Goal: Transaction & Acquisition: Download file/media

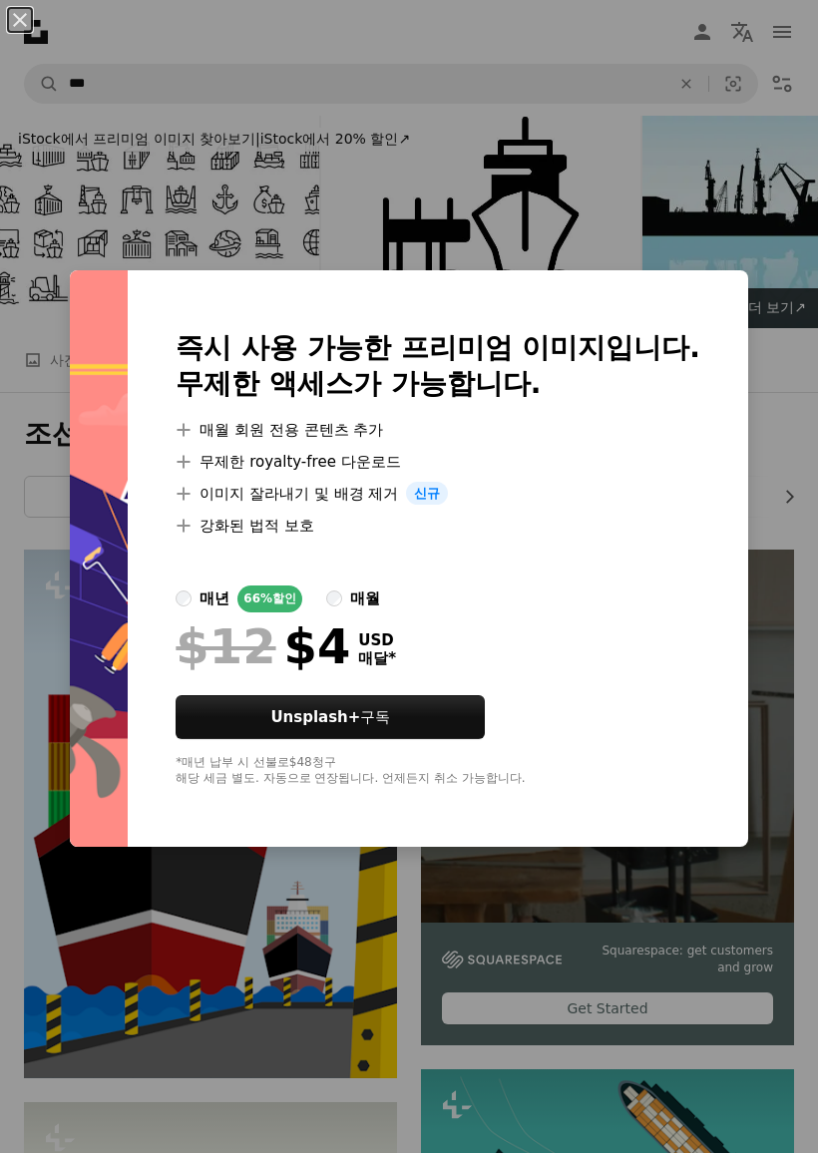
scroll to position [1038, 0]
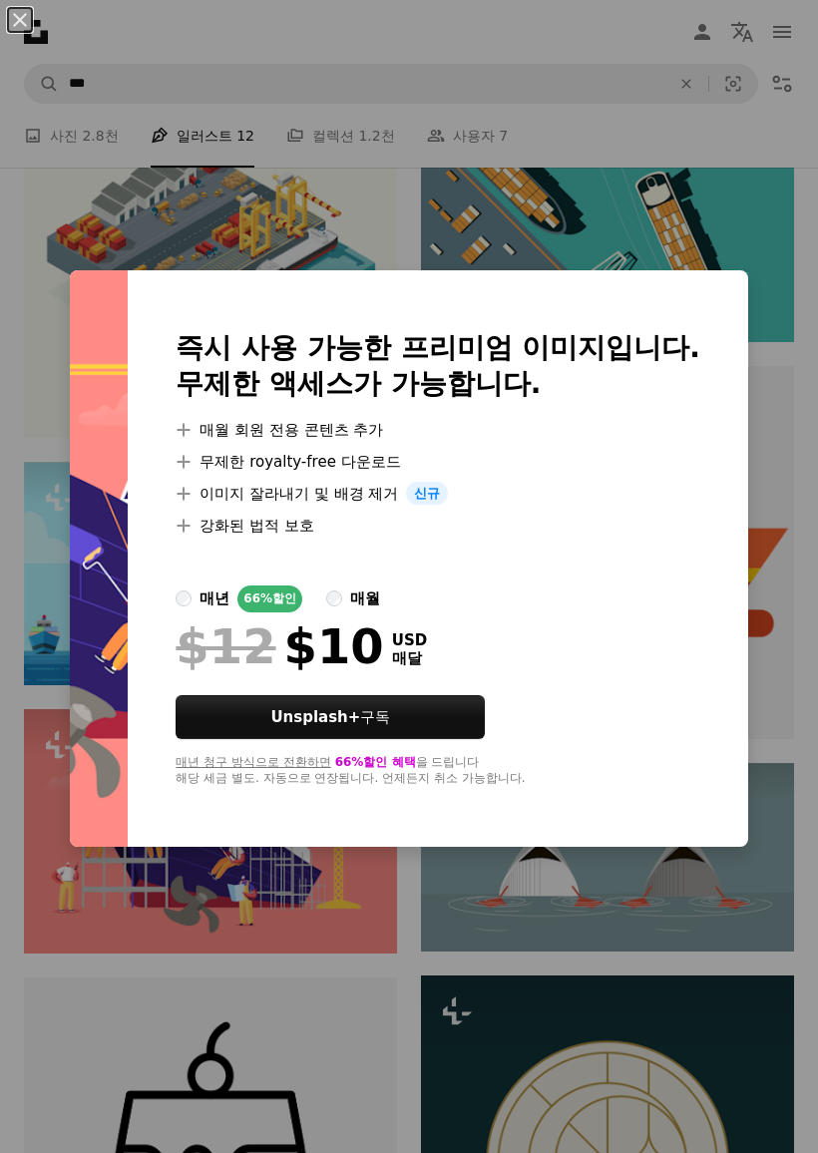
click at [229, 598] on div "매년" at bounding box center [215, 599] width 30 height 24
click at [732, 221] on div "An X shape 즉시 사용 가능한 프리미엄 이미지입니다. 무제한 액세스가 가능합니다. A plus sign 매월 회원 전용 콘텐츠 추가 A…" at bounding box center [409, 576] width 818 height 1153
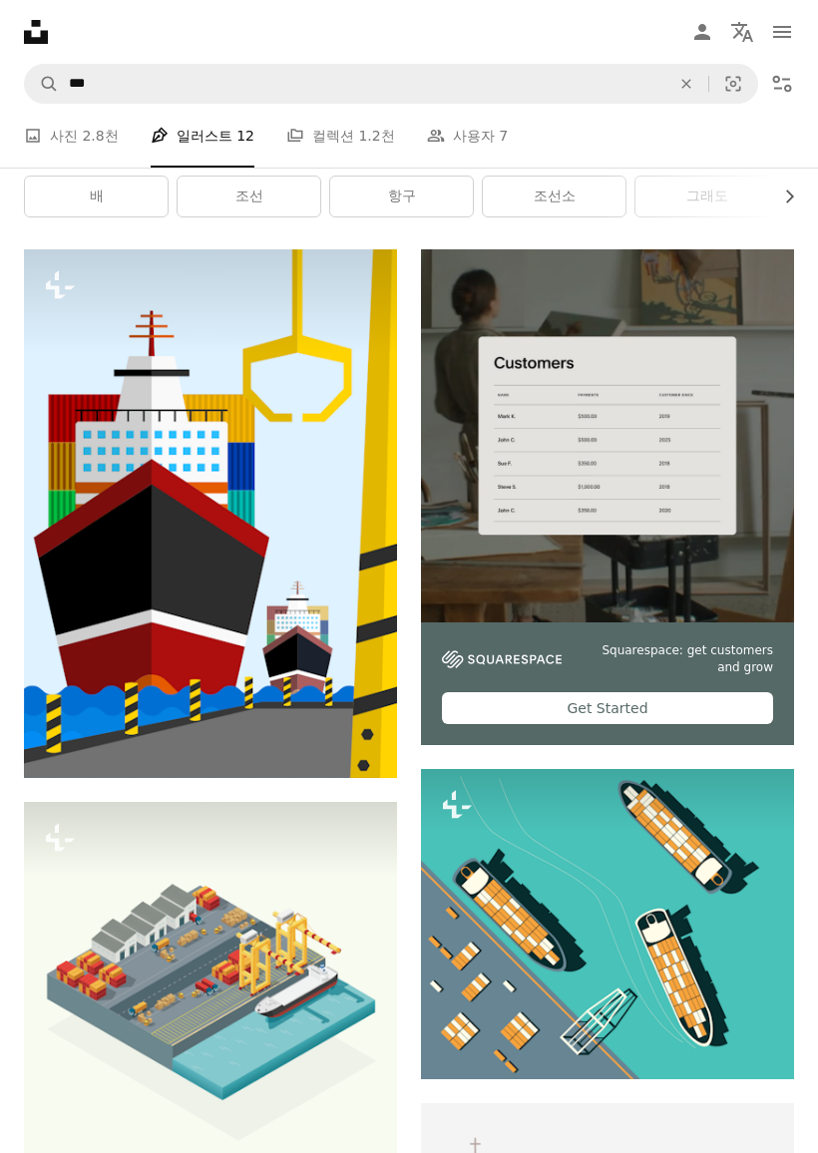
scroll to position [297, 0]
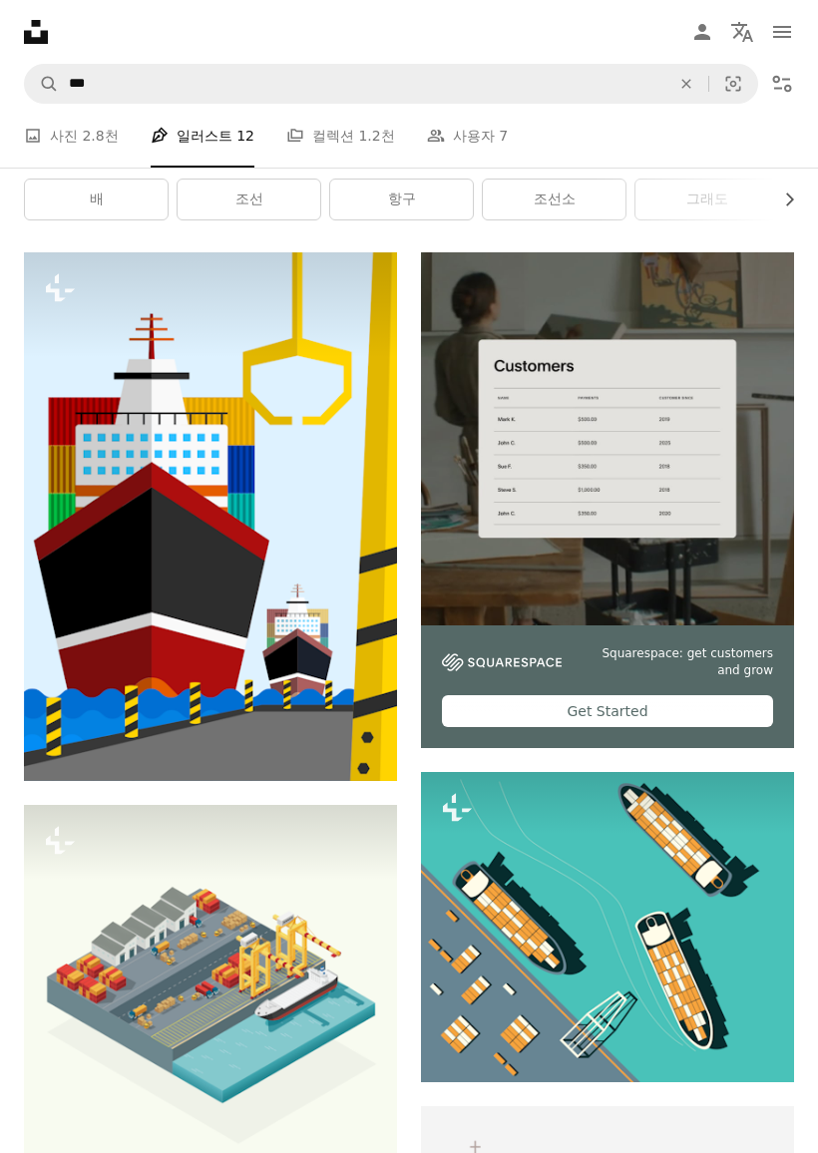
click at [349, 741] on button "A lock 다운로드" at bounding box center [328, 745] width 98 height 32
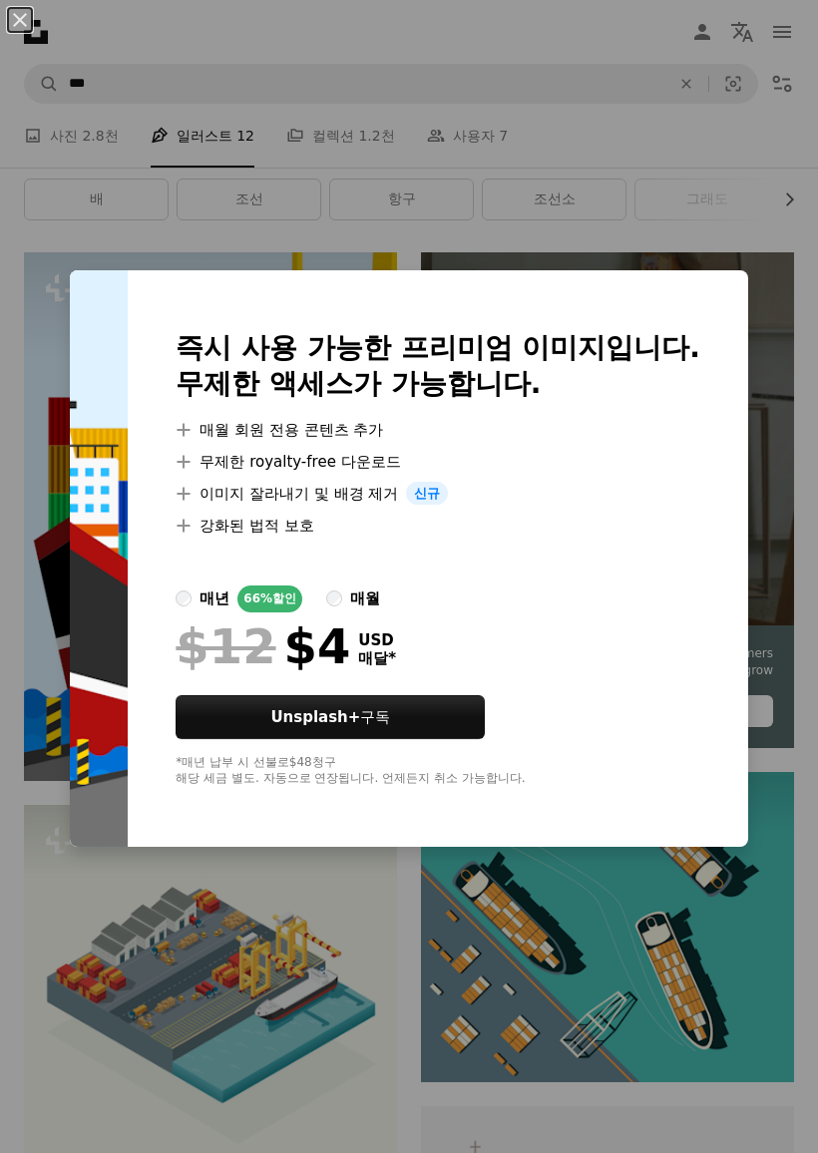
click at [489, 888] on div "An X shape 즉시 사용 가능한 프리미엄 이미지입니다. 무제한 액세스가 가능합니다. A plus sign 매월 회원 전용 콘텐츠 추가 A…" at bounding box center [409, 576] width 818 height 1153
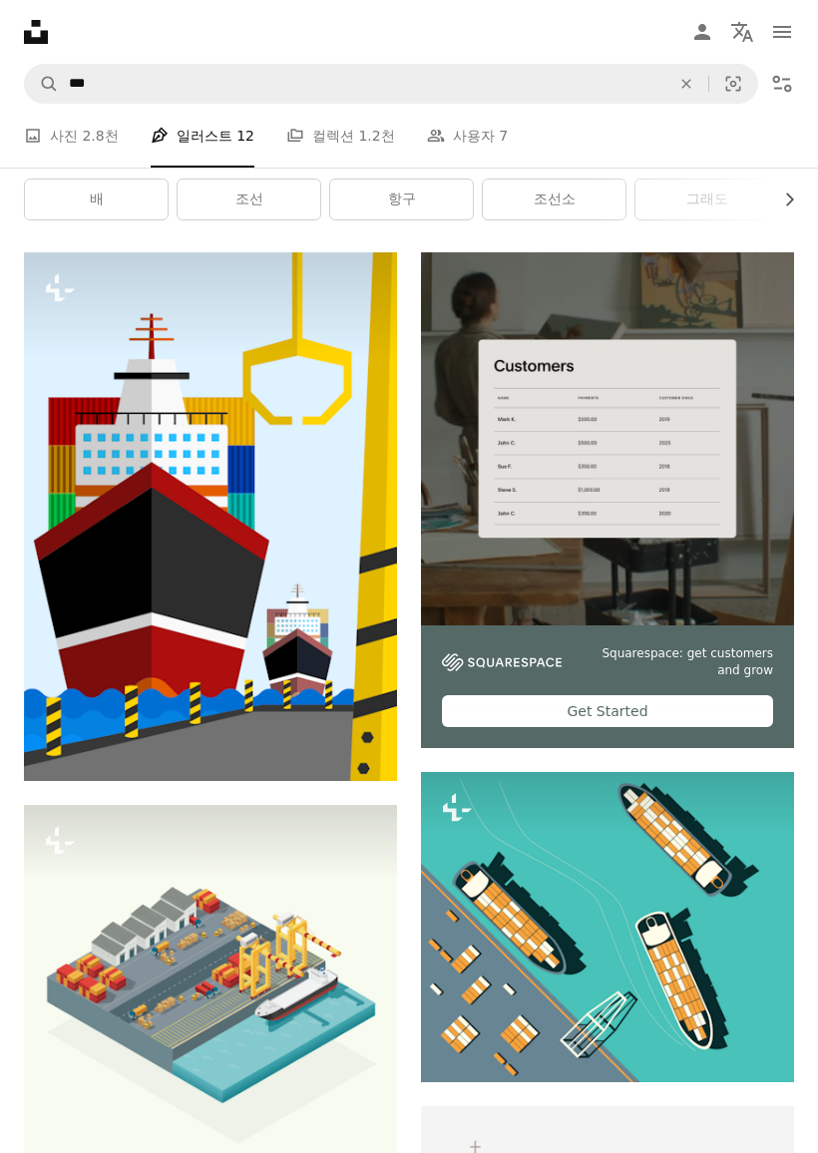
click at [110, 135] on span "2.8천" at bounding box center [100, 136] width 36 height 22
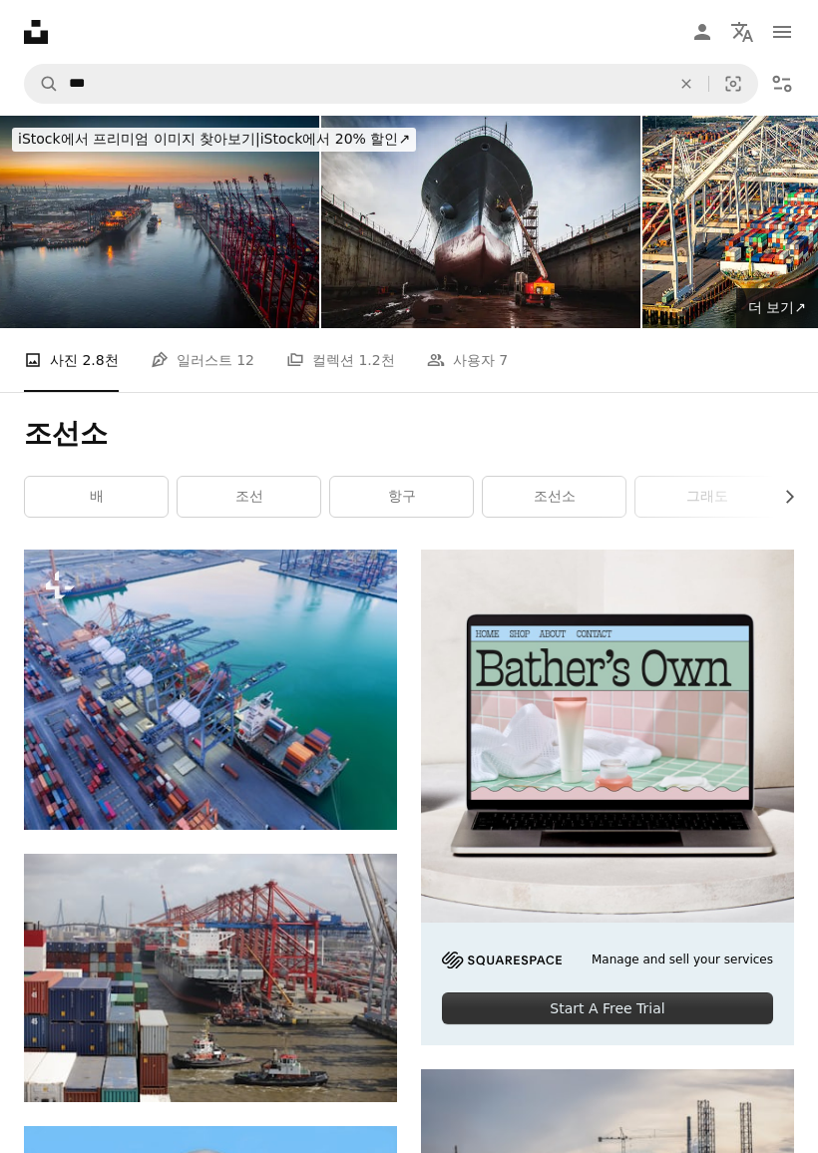
click at [556, 285] on img at bounding box center [480, 222] width 319 height 212
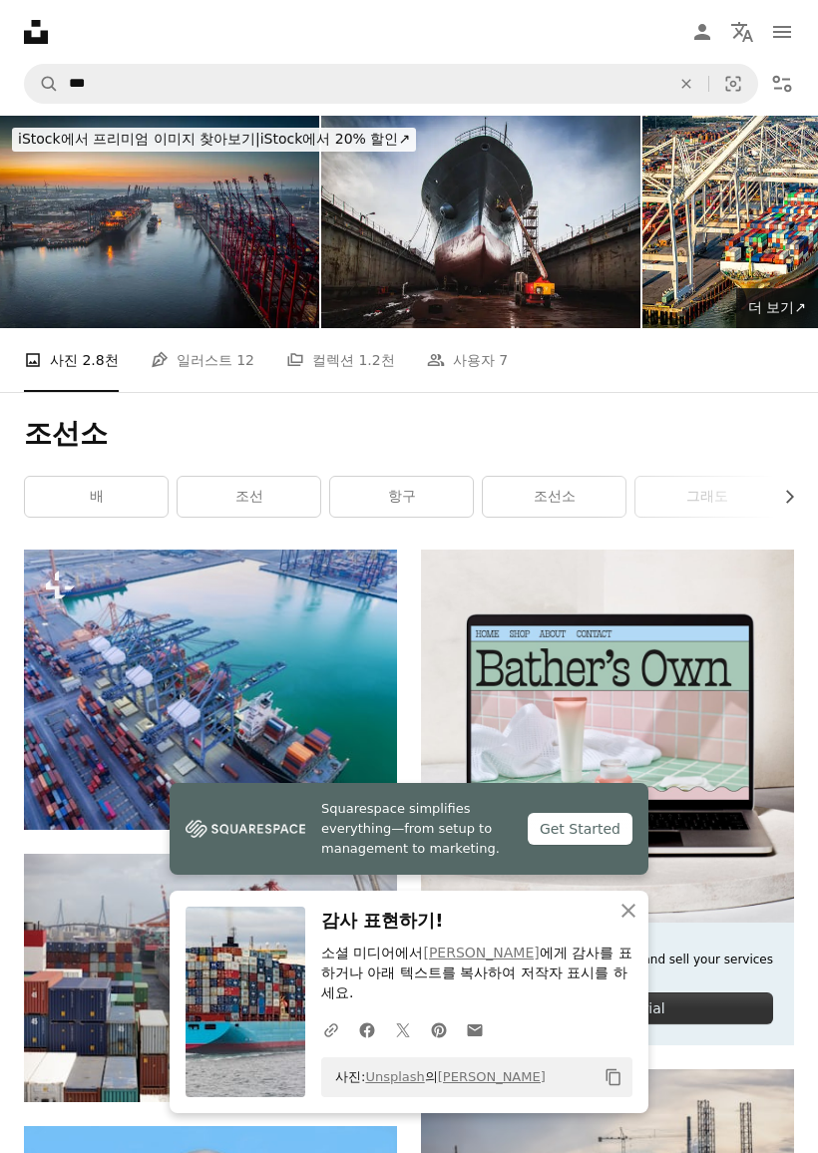
click at [777, 320] on link "더 보기 ↗ iStock에서 더 많은 자료 보기 ↗" at bounding box center [777, 308] width 82 height 40
click at [83, 5] on nav "Unsplash logo Unsplash 홈 A photo Pen Tool A compass A stack of folders Download…" at bounding box center [409, 32] width 818 height 64
click at [50, 39] on icon "Unsplash logo Unsplash 홈" at bounding box center [36, 32] width 40 height 40
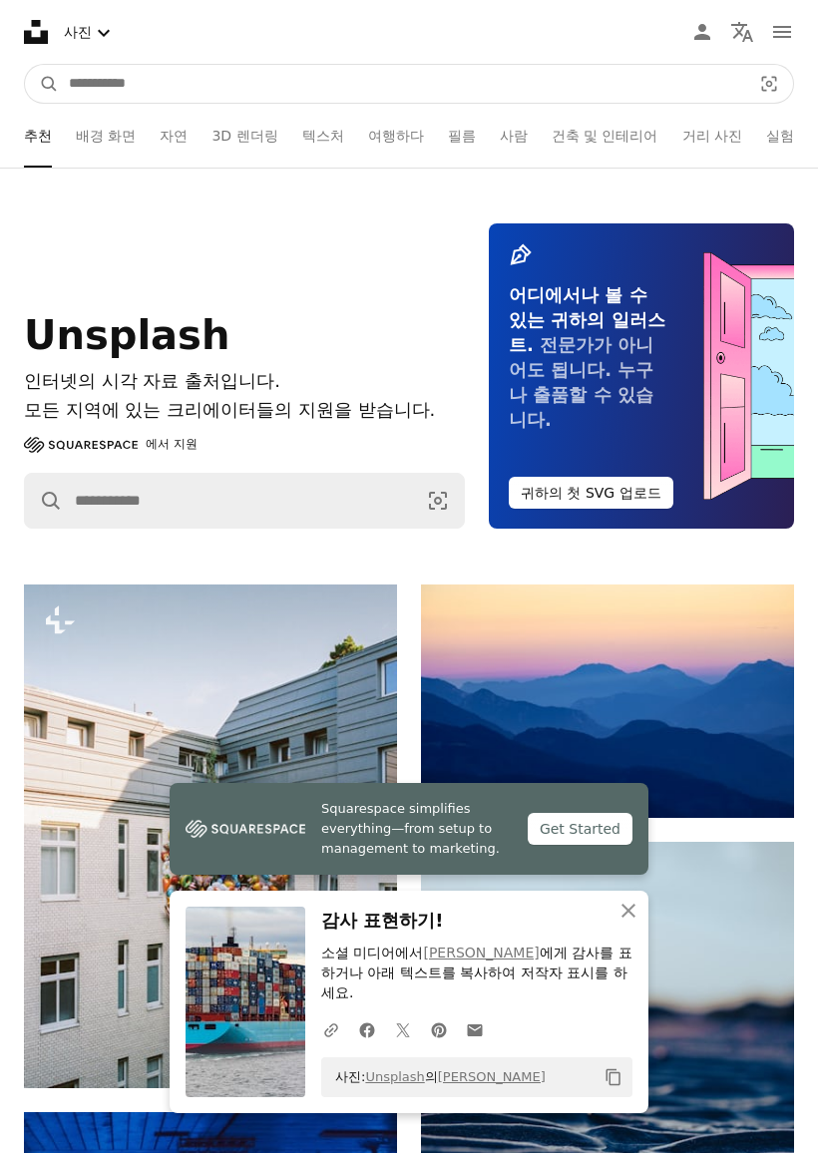
click at [146, 88] on input "사이트 전체에서 이미지 찾기" at bounding box center [402, 84] width 686 height 38
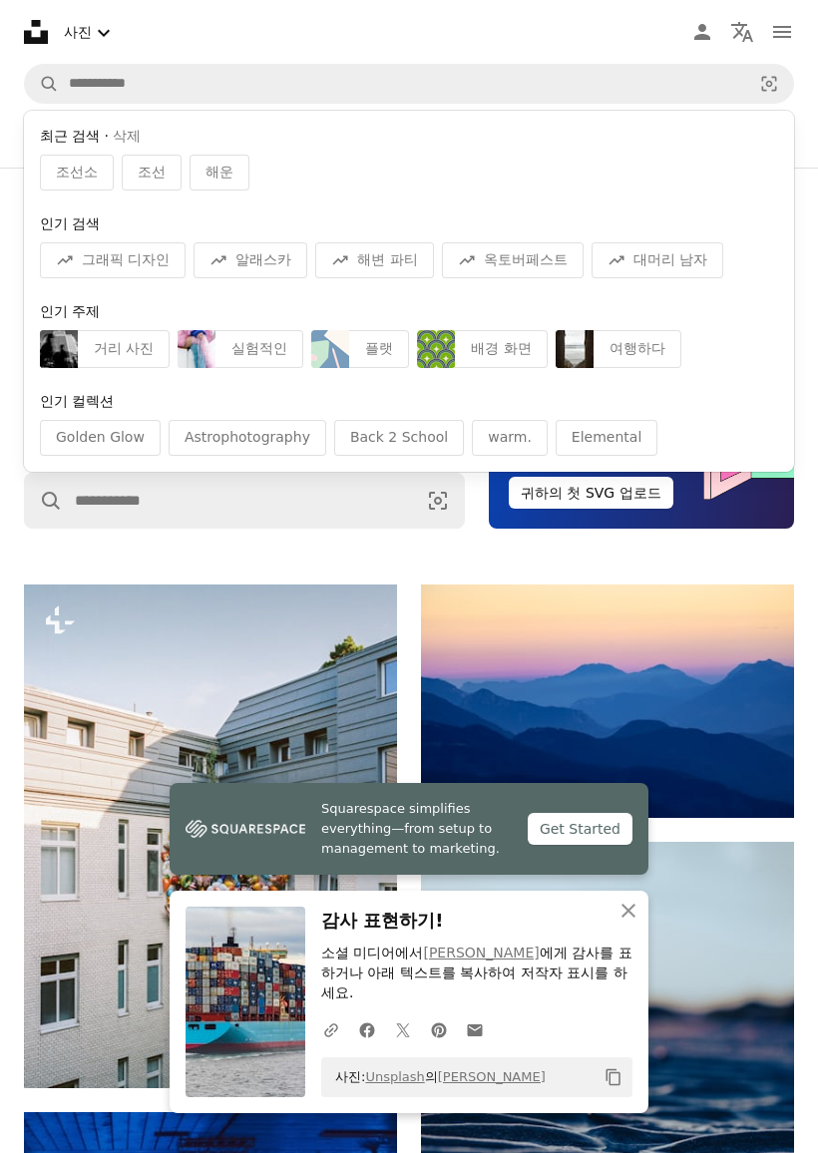
click at [142, 168] on span "조선" at bounding box center [152, 173] width 28 height 20
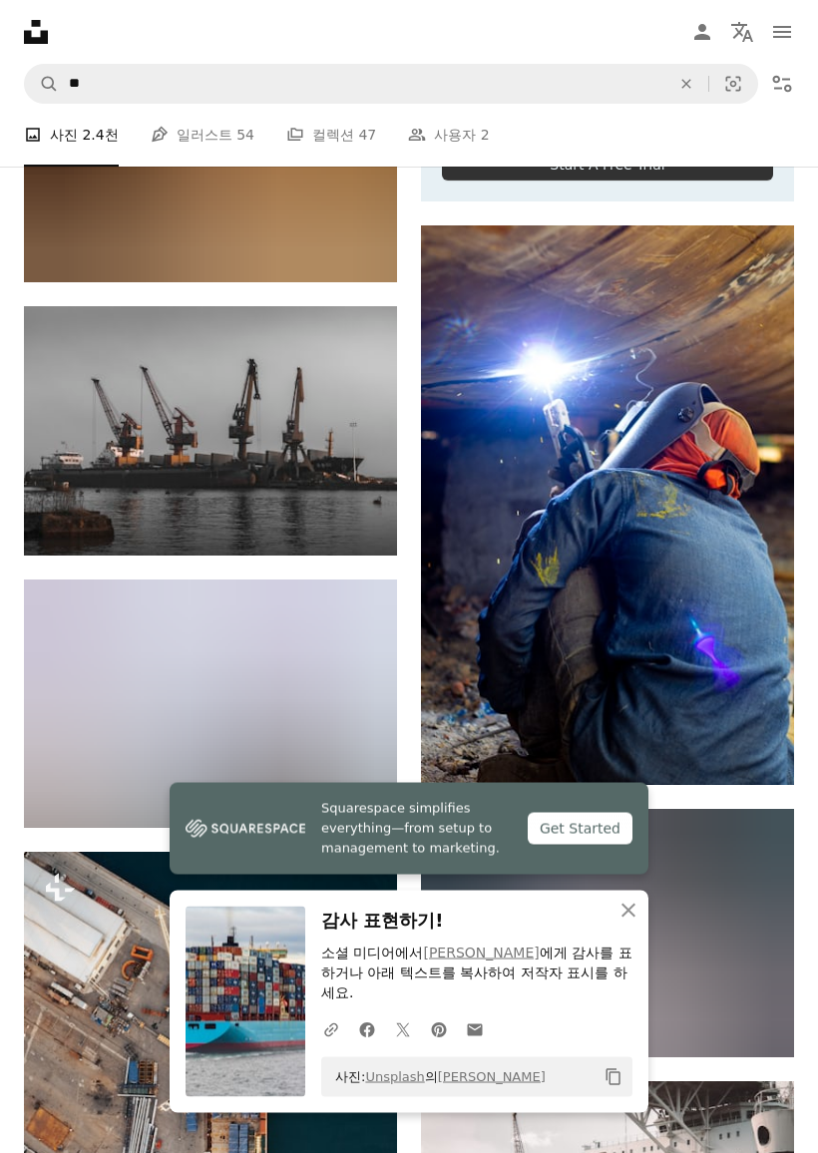
scroll to position [971, 0]
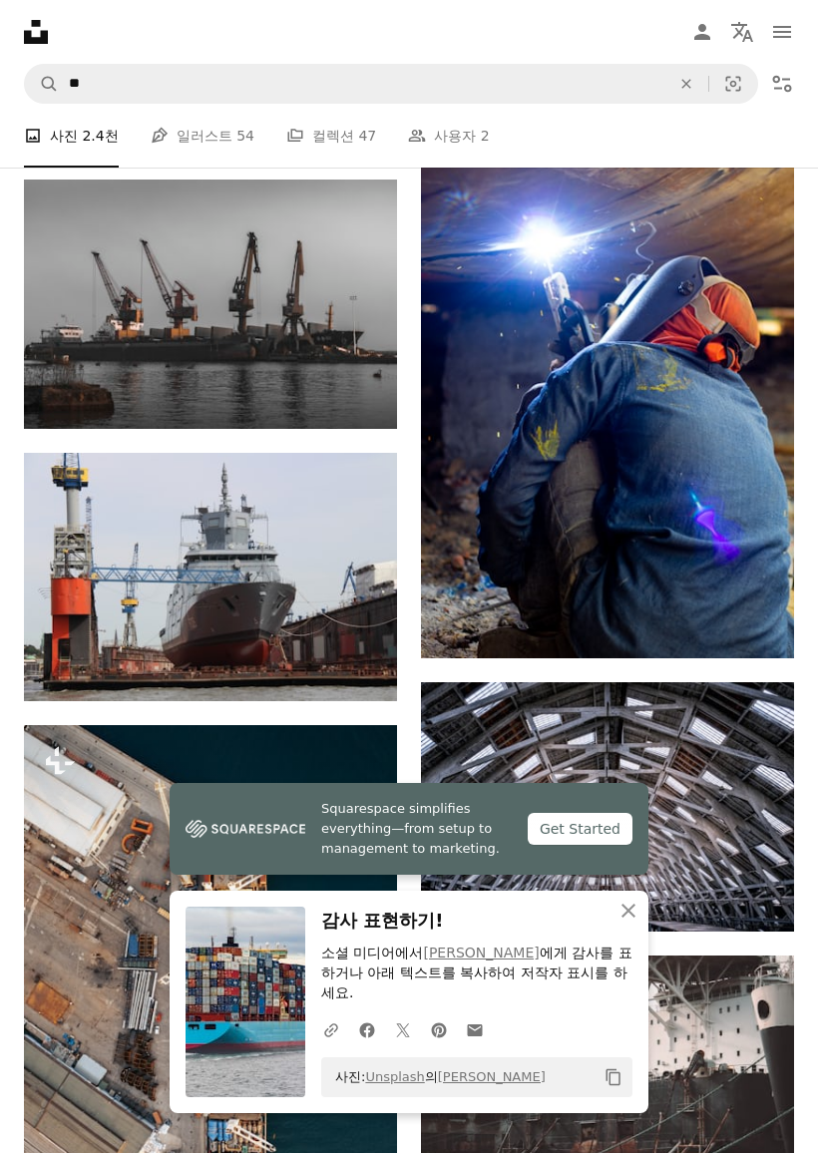
click at [108, 592] on img at bounding box center [210, 577] width 373 height 249
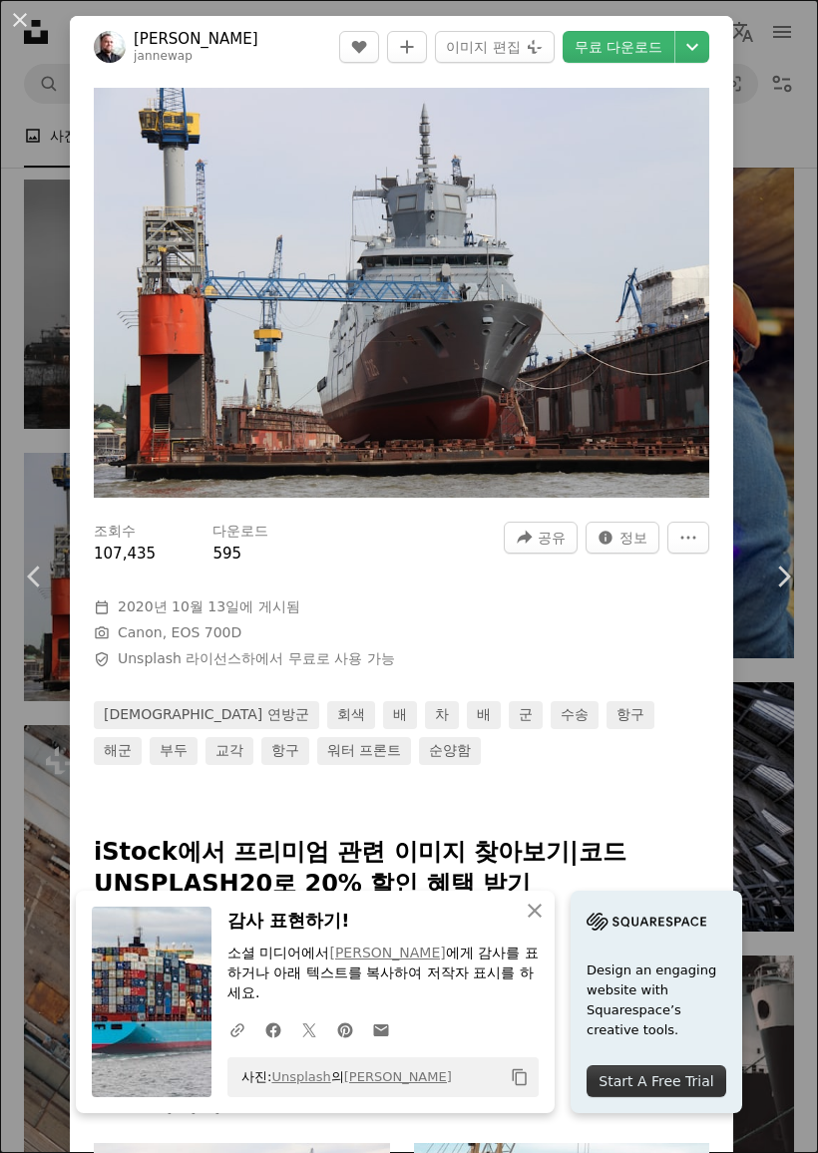
click at [644, 44] on link "무료 다운로드" at bounding box center [619, 47] width 112 height 32
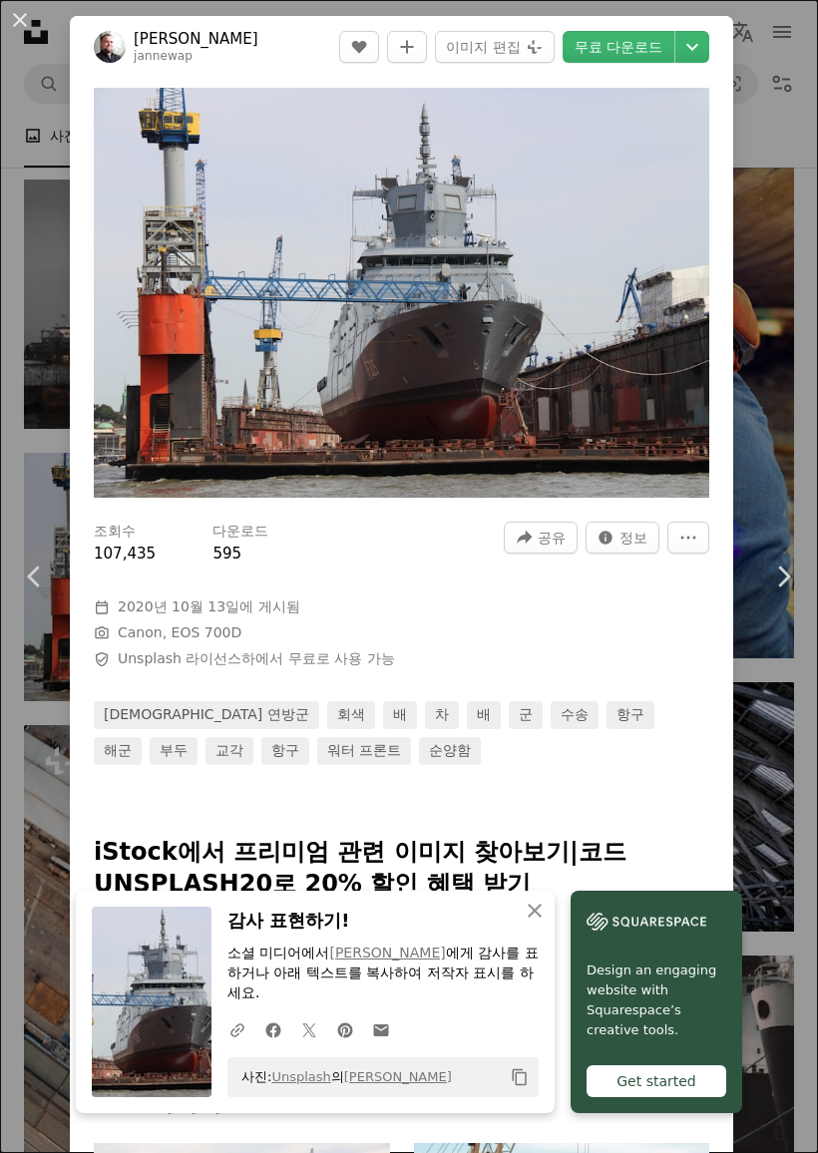
click at [8, 29] on button "An X shape" at bounding box center [20, 20] width 24 height 24
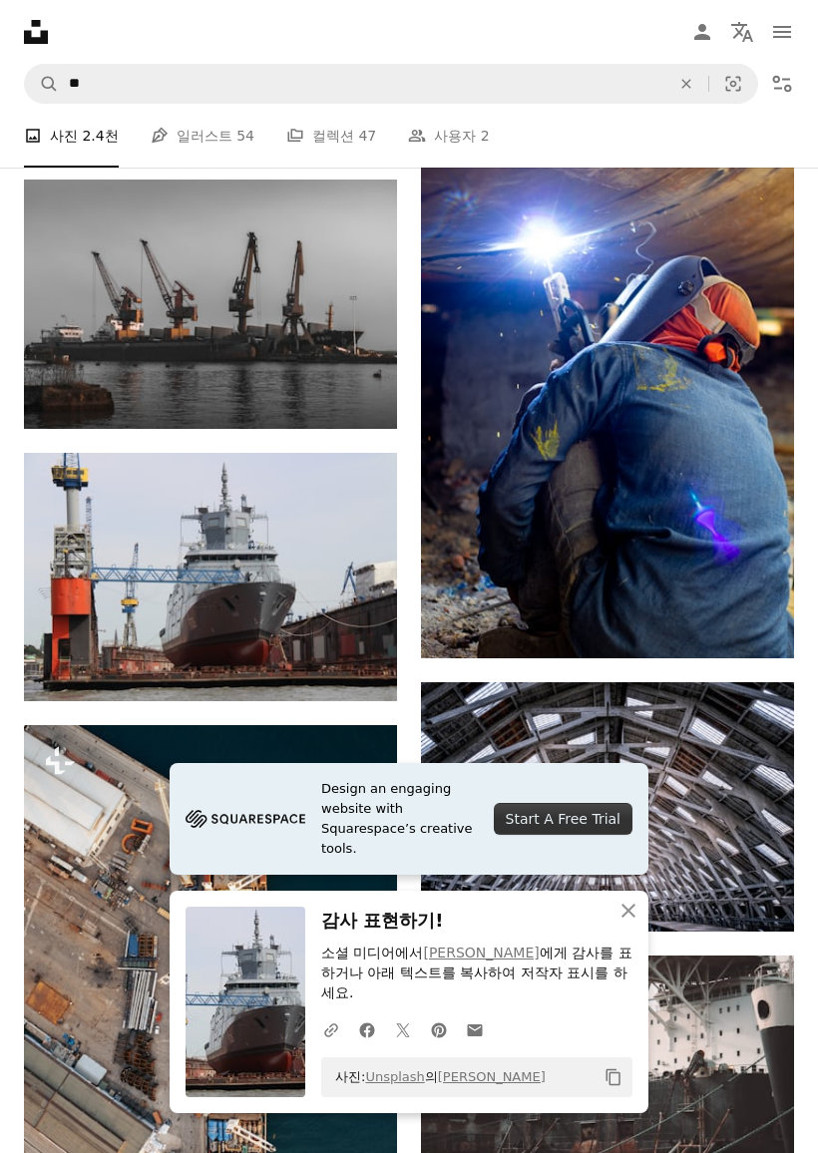
click at [683, 85] on icon "An X shape" at bounding box center [686, 84] width 44 height 16
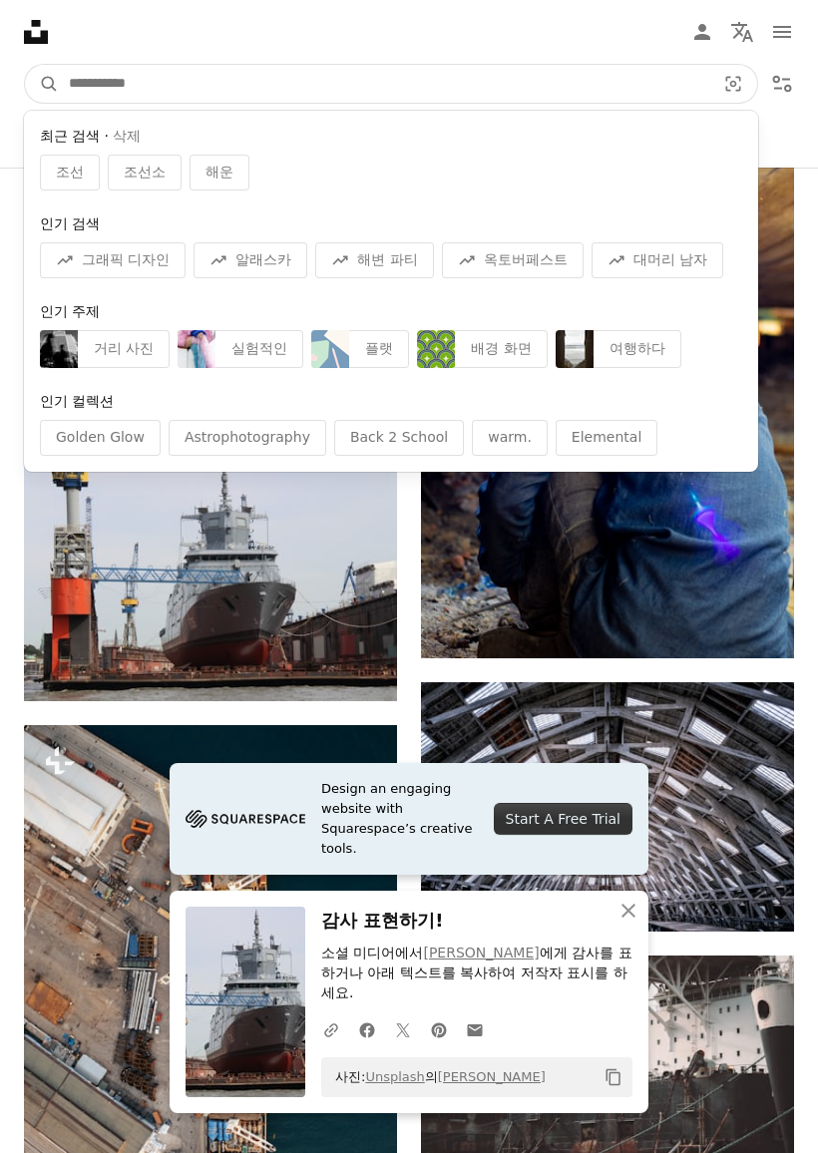
click at [567, 84] on input "사이트 전체에서 이미지 찾기" at bounding box center [384, 84] width 650 height 38
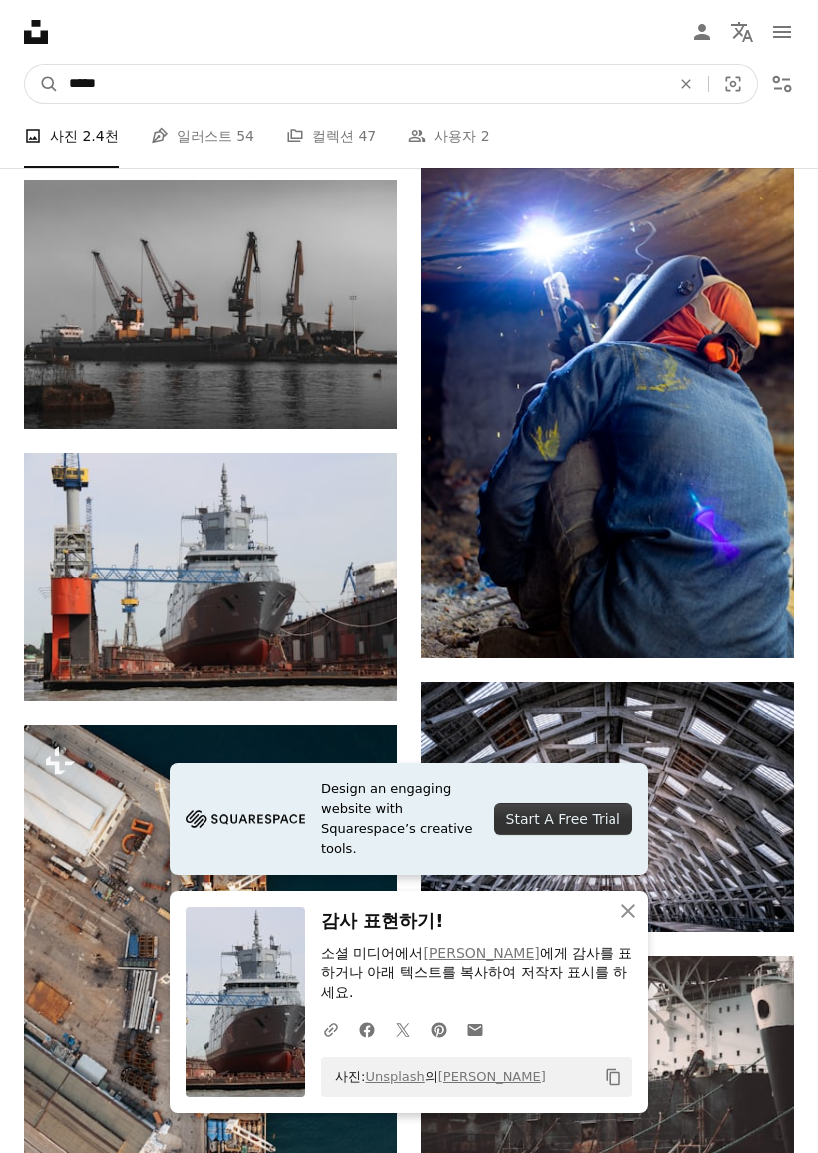
type input "*****"
click at [42, 84] on button "A magnifying glass" at bounding box center [42, 84] width 34 height 38
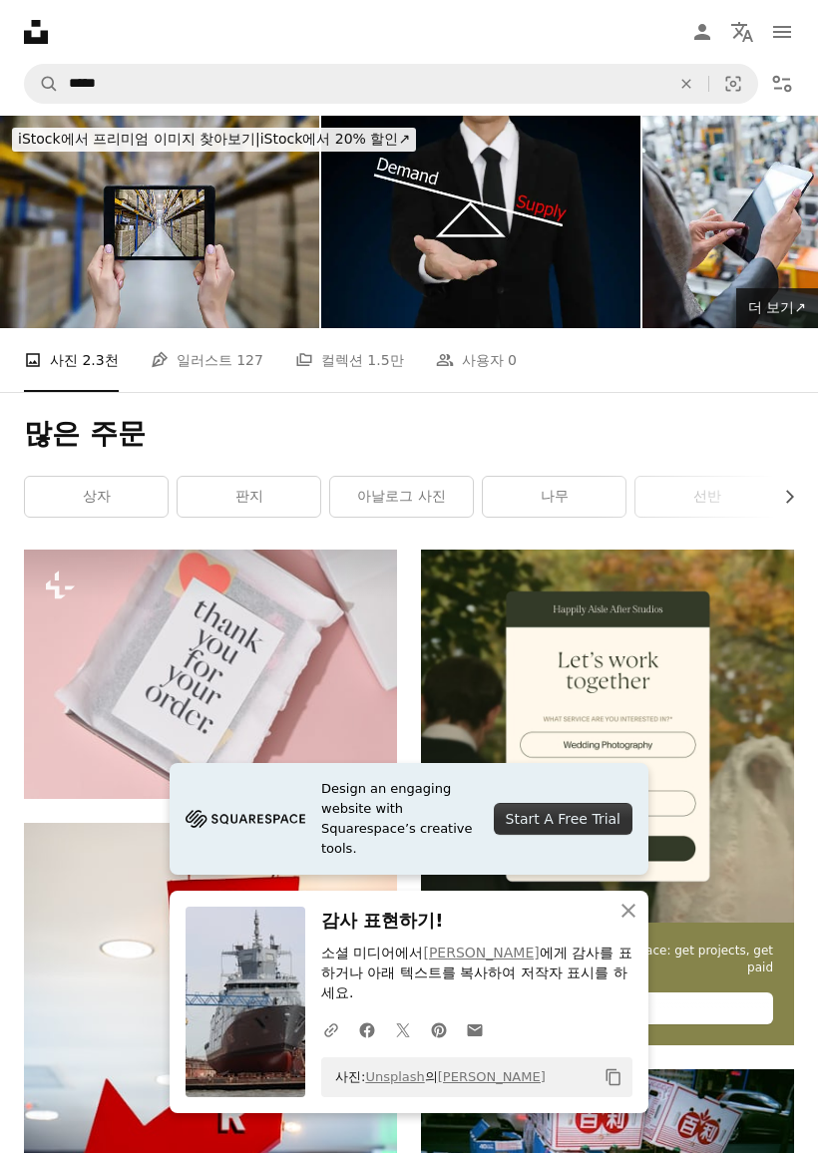
click at [631, 918] on button "An X shape 닫기" at bounding box center [629, 911] width 40 height 40
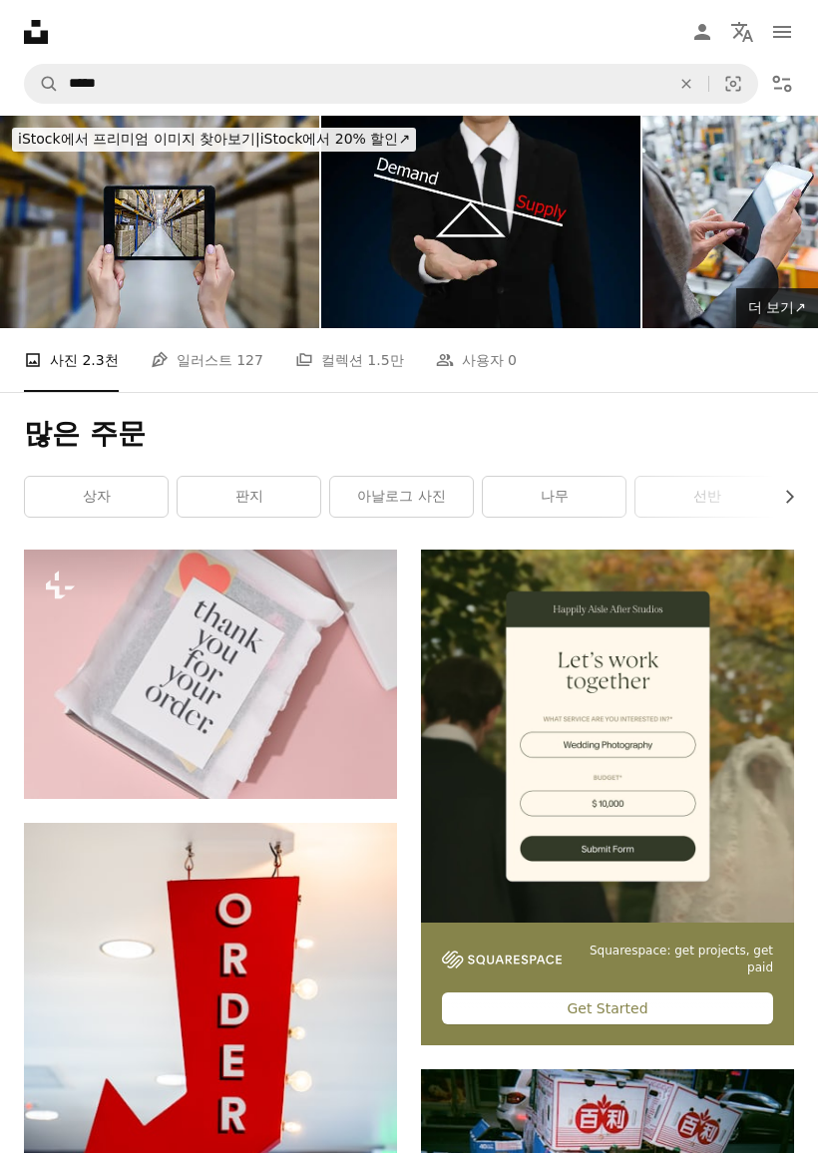
click at [236, 371] on span "127" at bounding box center [249, 360] width 27 height 22
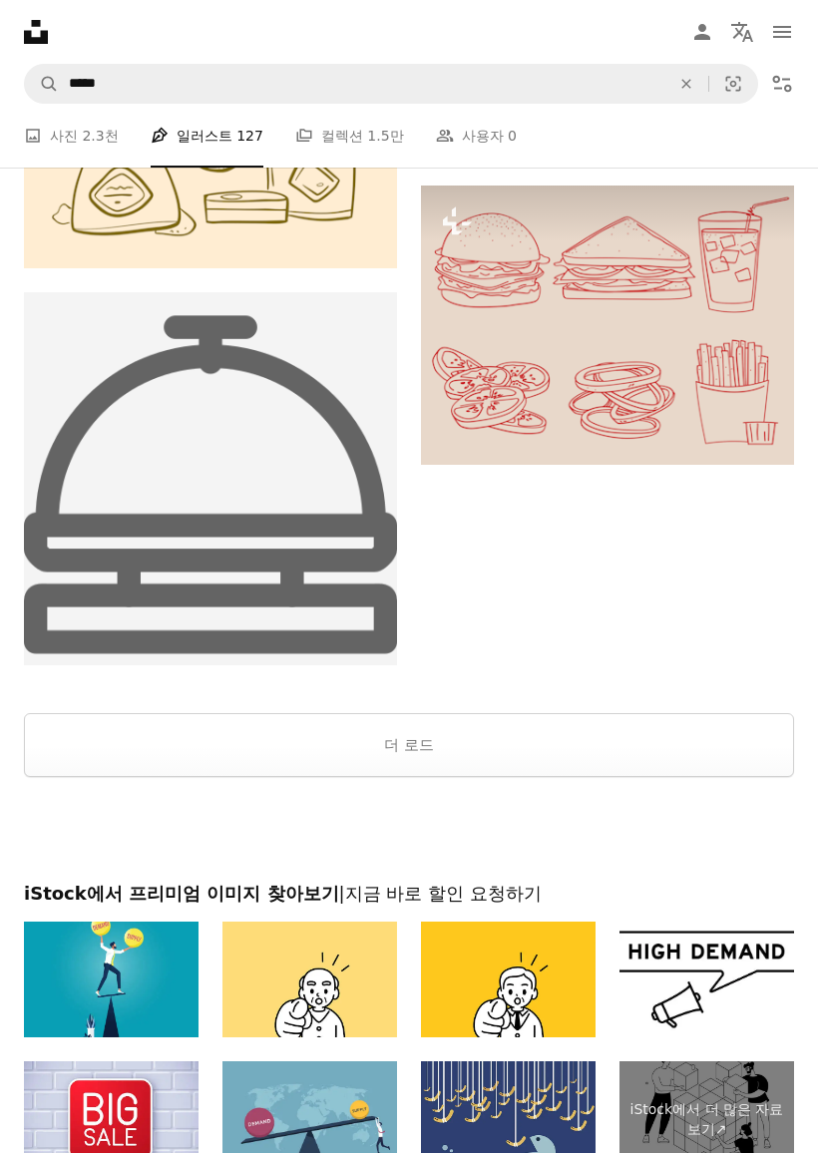
scroll to position [4263, 0]
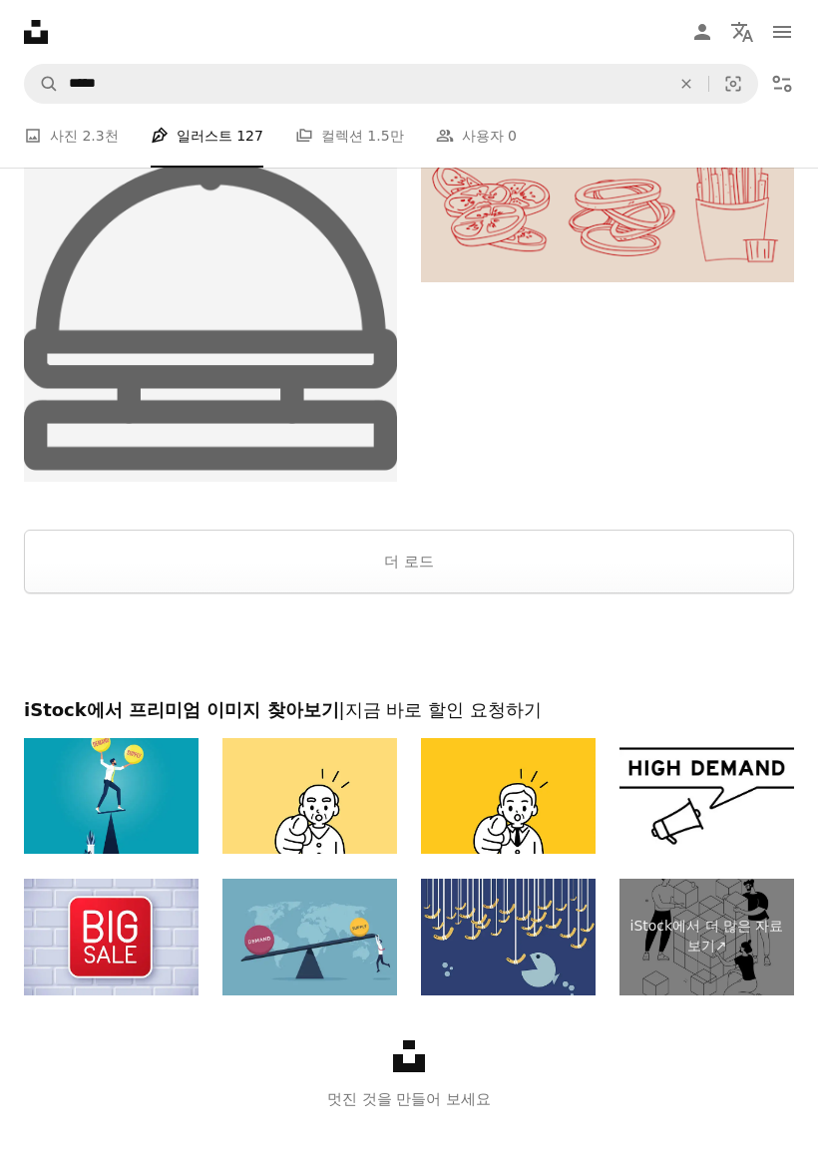
click at [615, 560] on button "더 로드" at bounding box center [409, 562] width 770 height 64
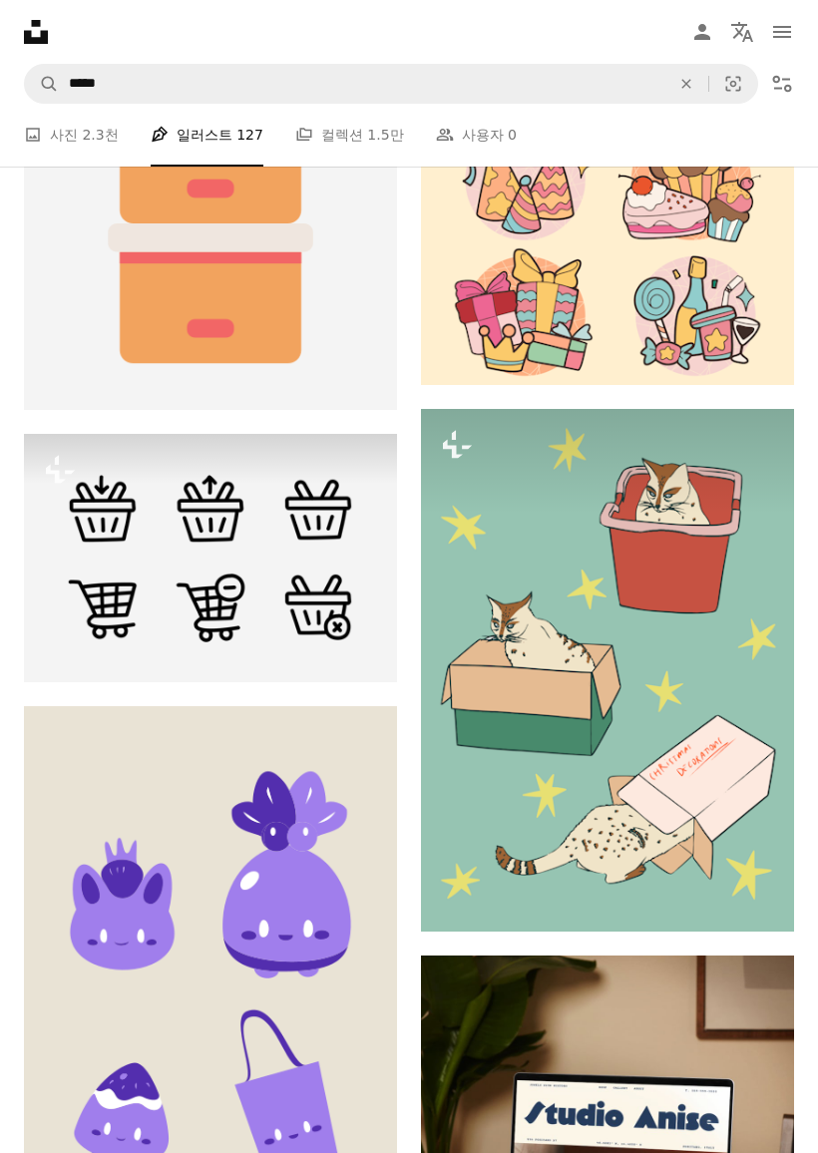
scroll to position [8869, 0]
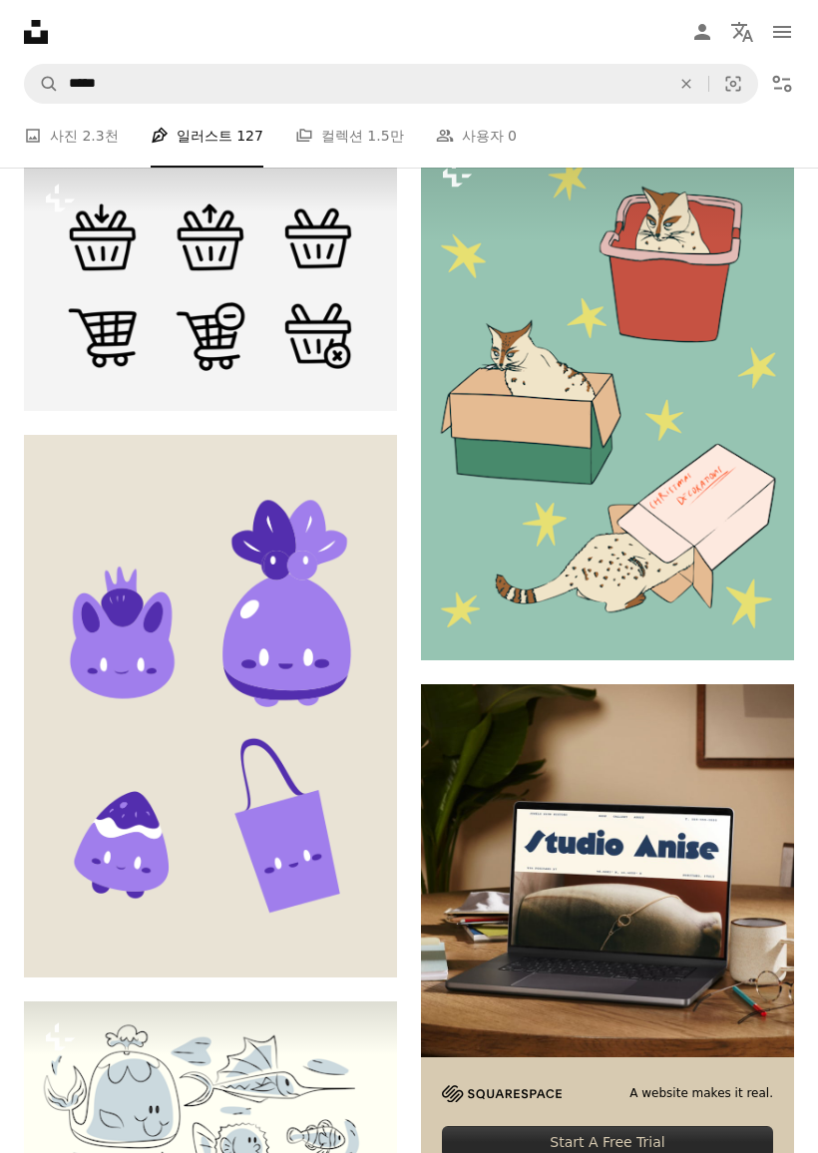
click at [679, 91] on icon "An X shape" at bounding box center [686, 84] width 44 height 16
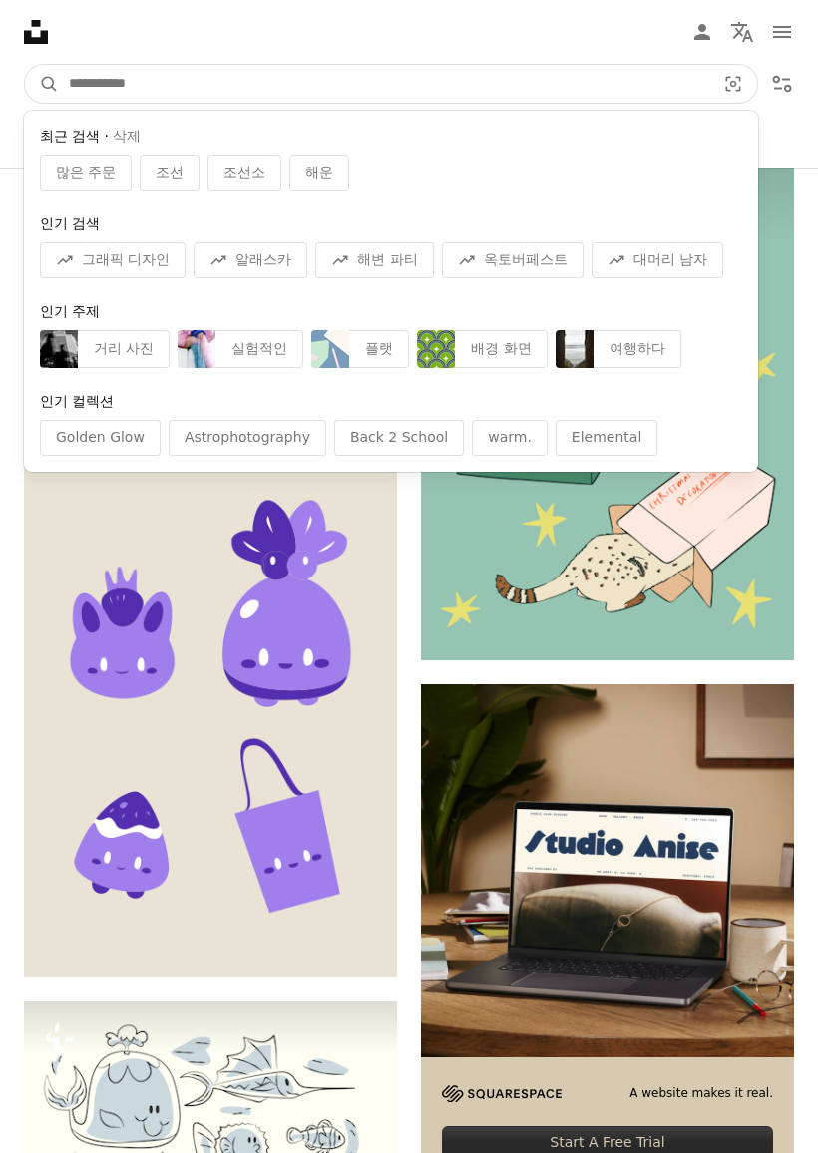
scroll to position [8868, 0]
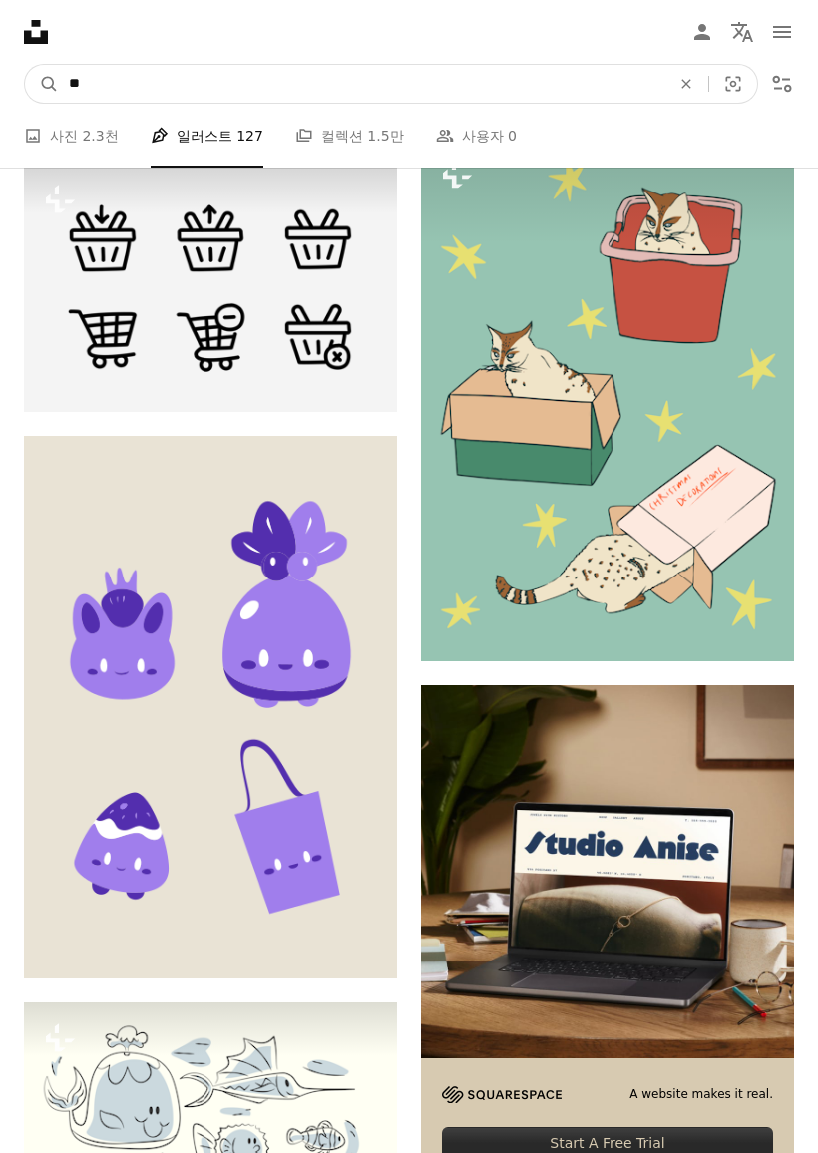
type input "**"
click at [42, 83] on button "A magnifying glass" at bounding box center [42, 84] width 34 height 38
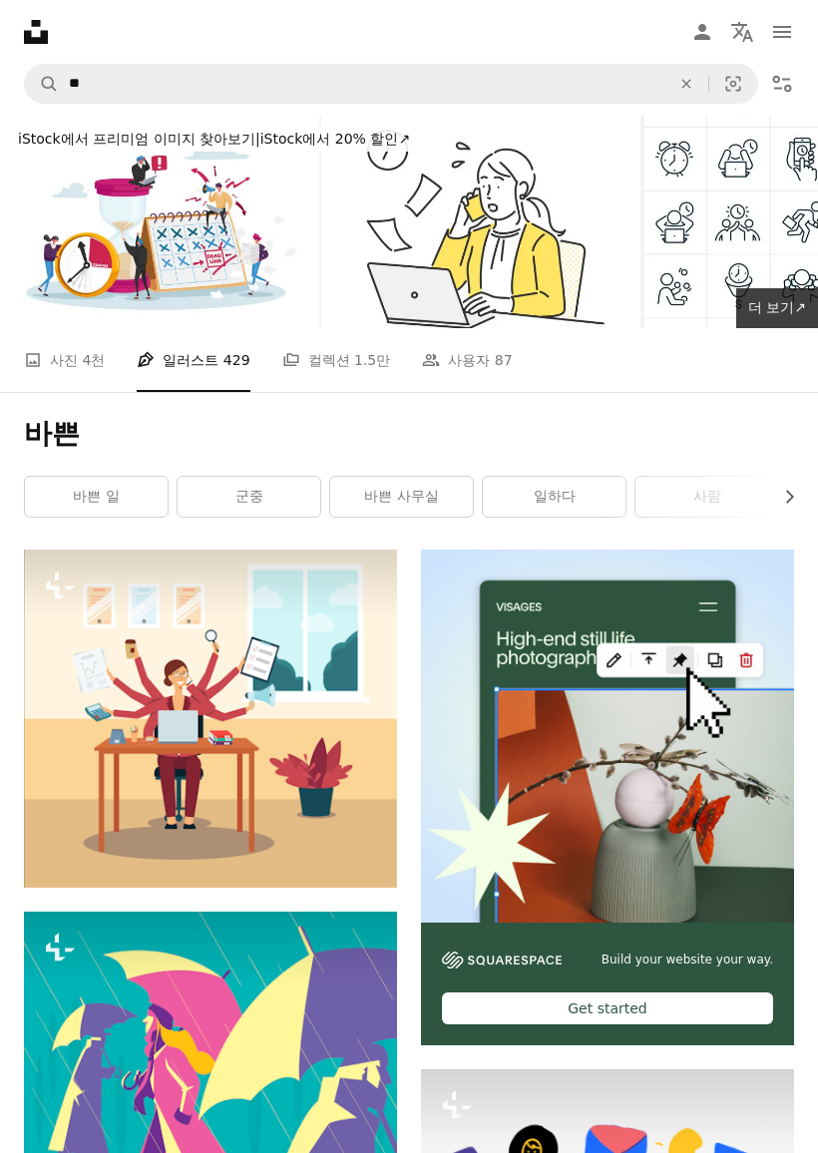
click at [284, 727] on img at bounding box center [210, 718] width 373 height 337
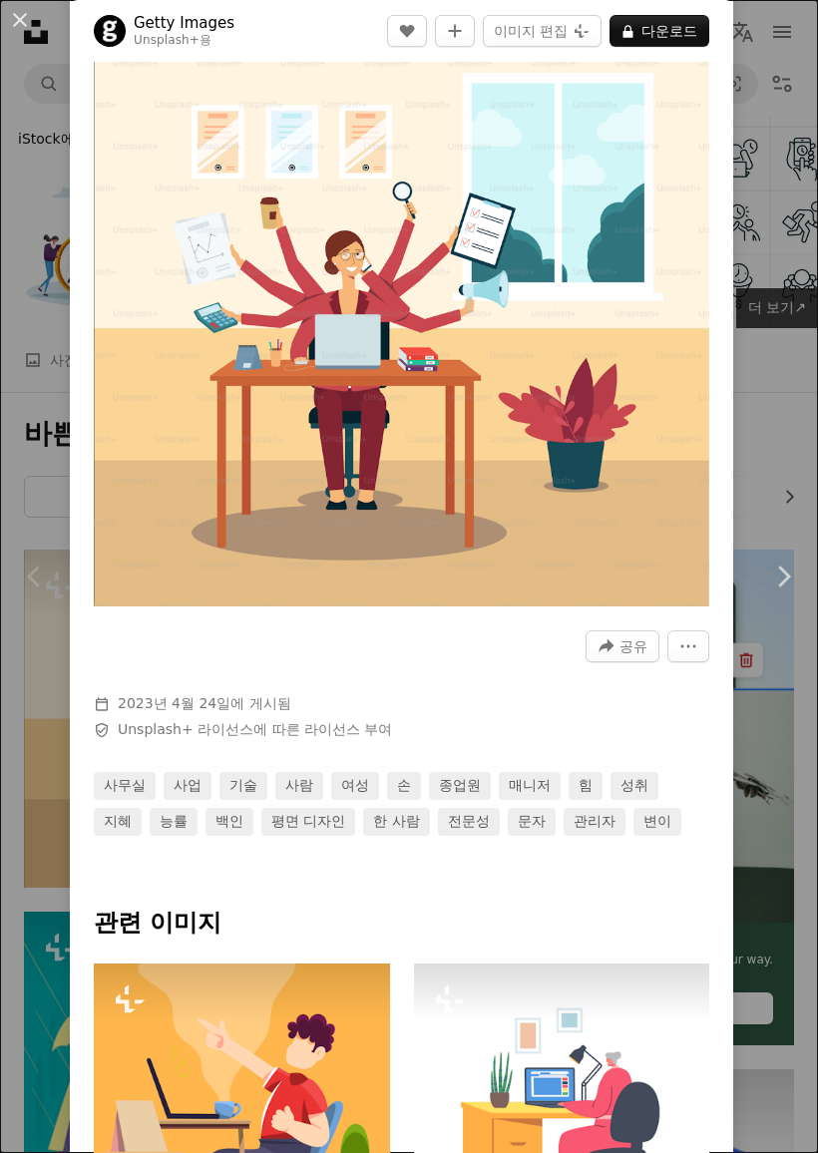
scroll to position [39, 0]
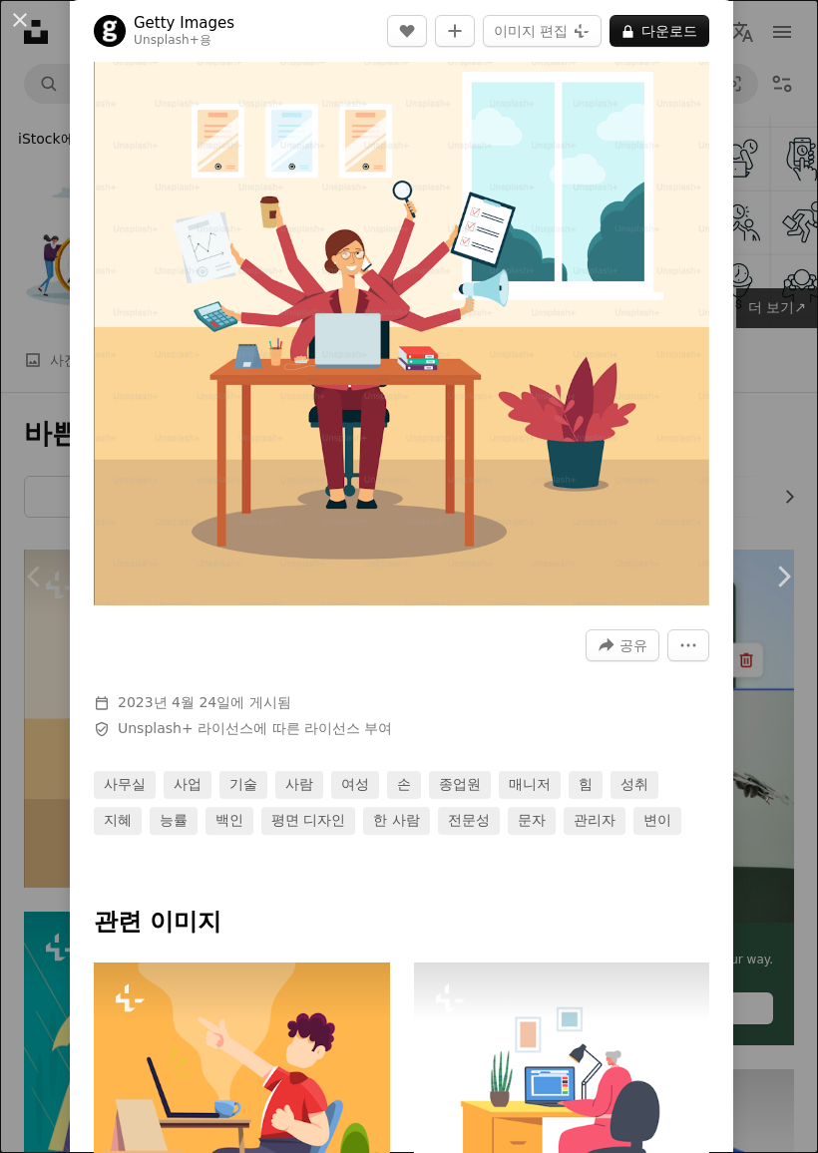
click at [766, 386] on div "An X shape Chevron left Chevron right Getty Images Unsplash+ 용 A heart A plus s…" at bounding box center [409, 576] width 818 height 1153
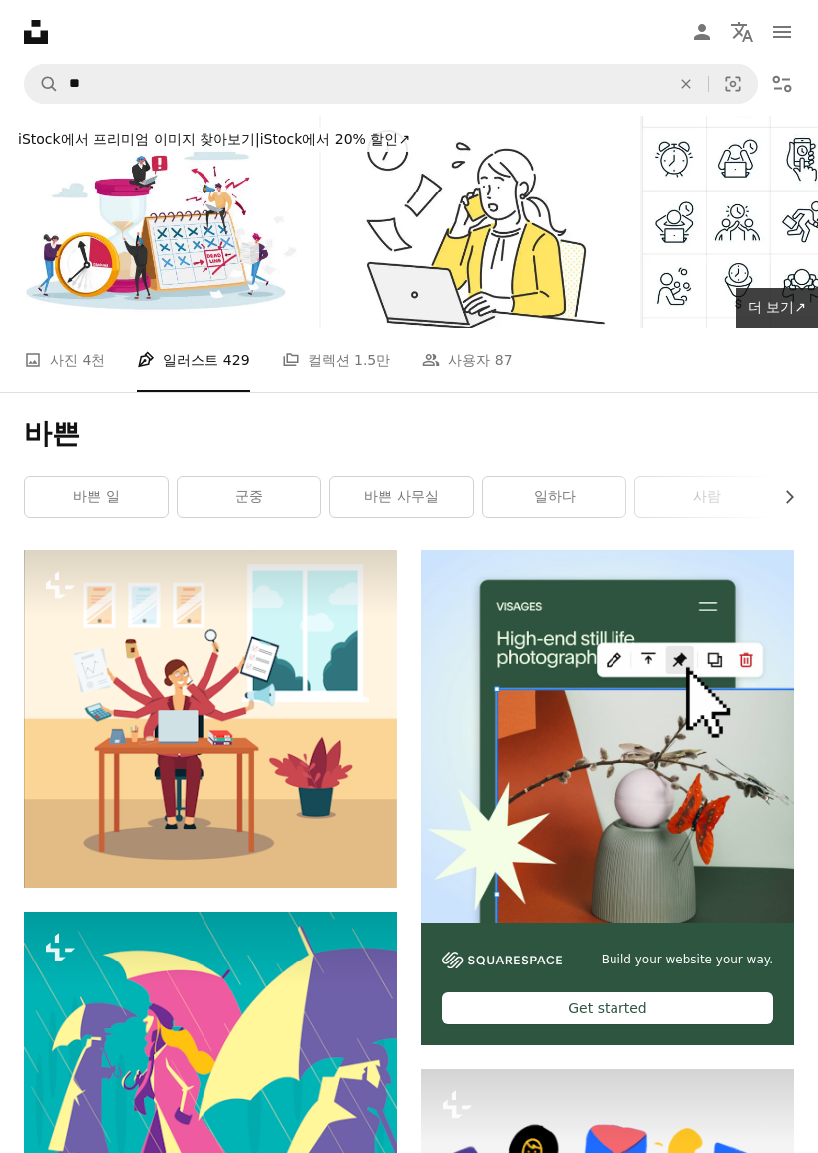
click at [494, 245] on img at bounding box center [480, 222] width 319 height 212
click at [244, 749] on img at bounding box center [210, 718] width 373 height 337
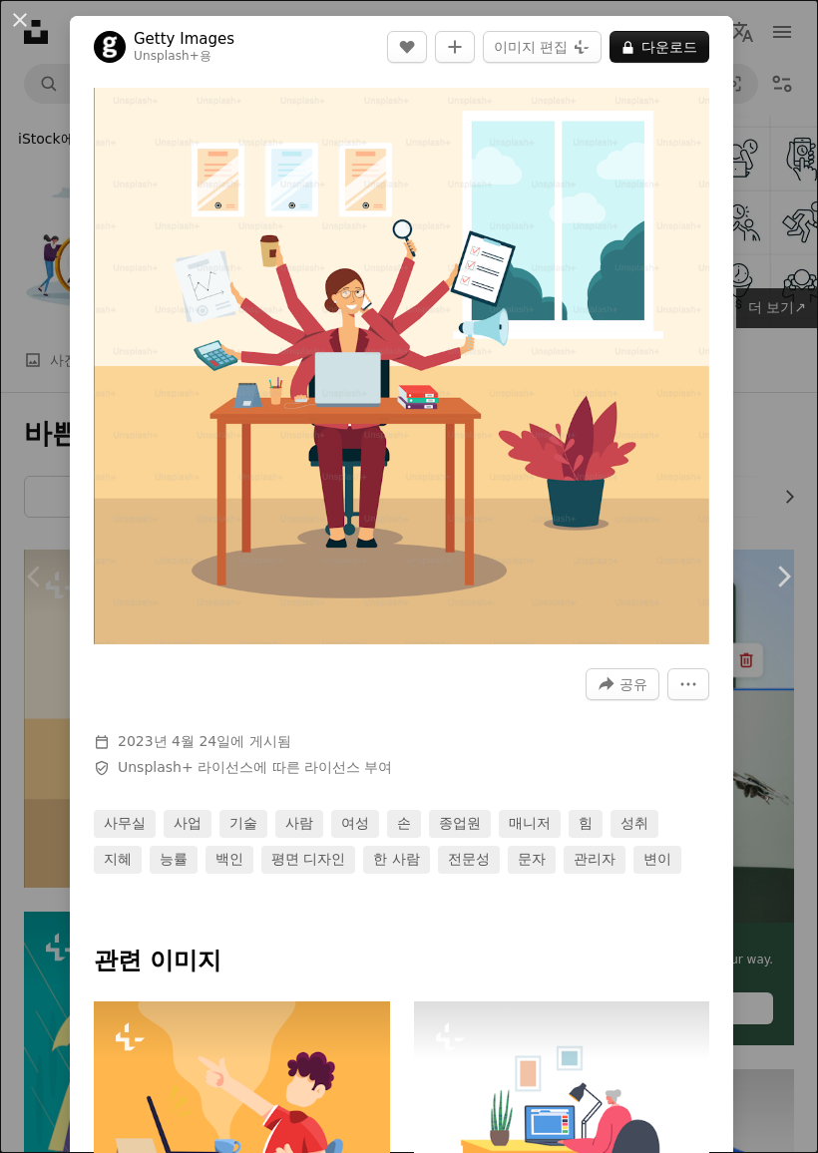
click at [693, 51] on button "A lock 다운로드" at bounding box center [660, 47] width 100 height 32
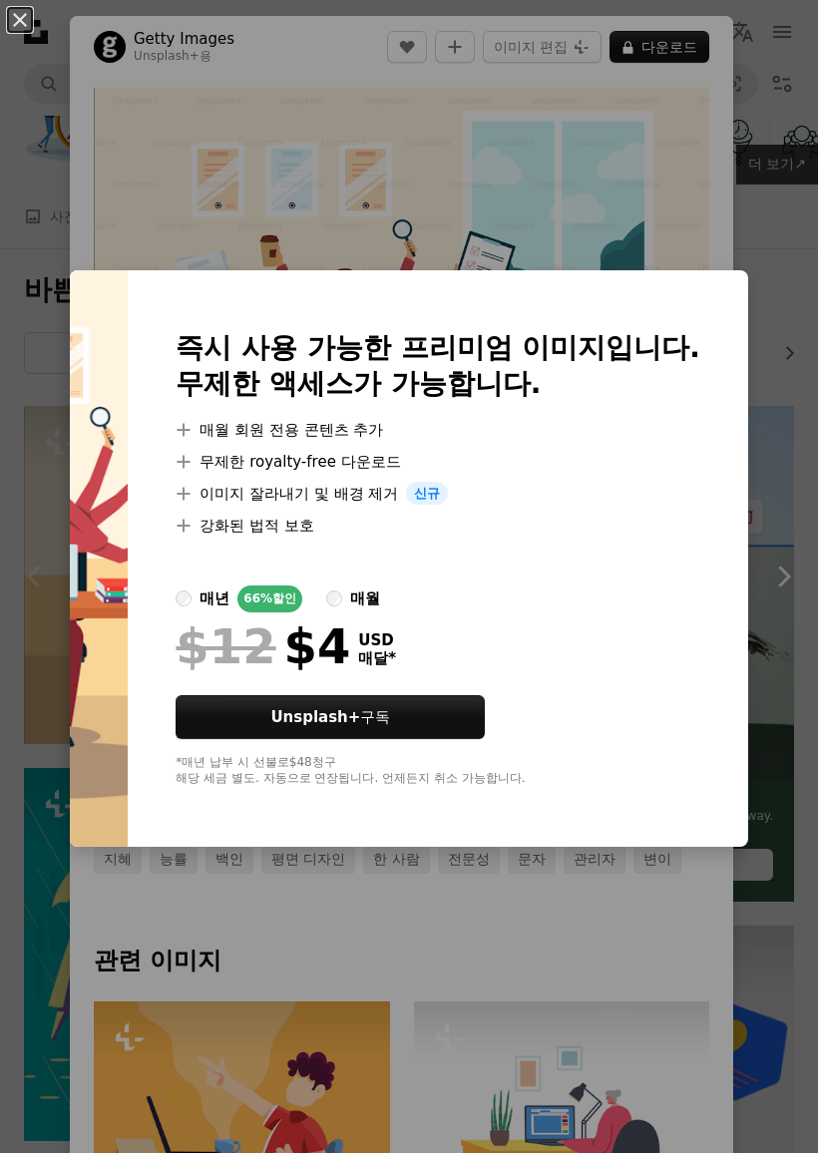
scroll to position [145, 0]
click at [503, 518] on li "A plus sign 강화된 법적 보호" at bounding box center [438, 526] width 525 height 24
click at [580, 914] on div "An X shape 즉시 사용 가능한 프리미엄 이미지입니다. 무제한 액세스가 가능합니다. A plus sign 매월 회원 전용 콘텐츠 추가 A…" at bounding box center [409, 576] width 818 height 1153
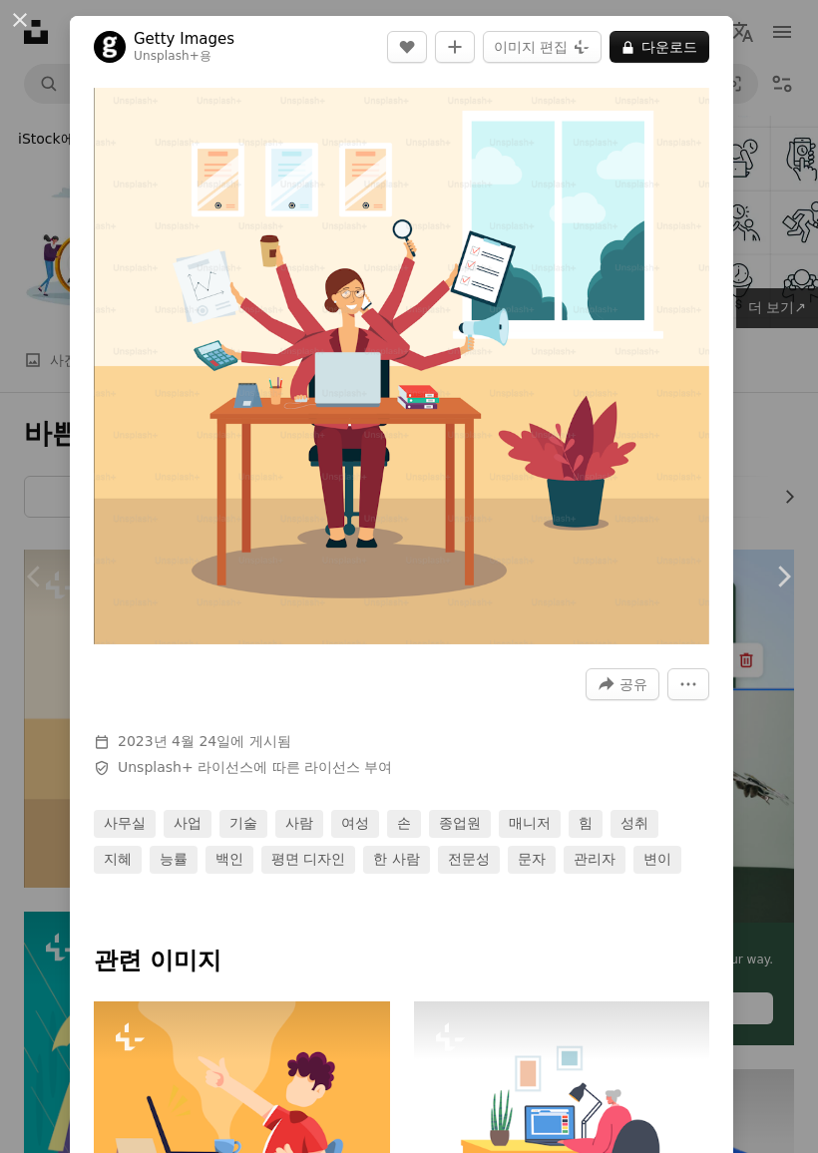
click at [776, 877] on div "An X shape Chevron left Chevron right Getty Images Unsplash+ 용 A heart A plus s…" at bounding box center [409, 576] width 818 height 1153
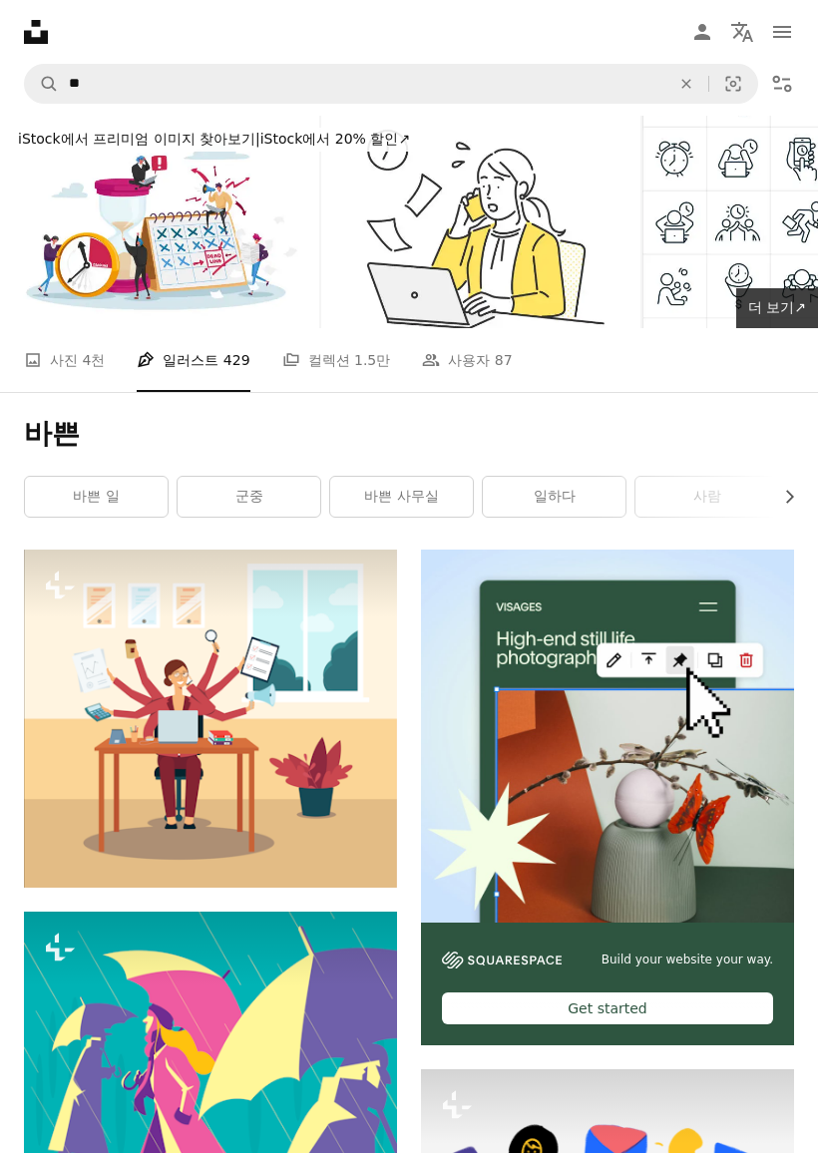
click at [67, 370] on link "A photo 사진 4천" at bounding box center [64, 360] width 81 height 64
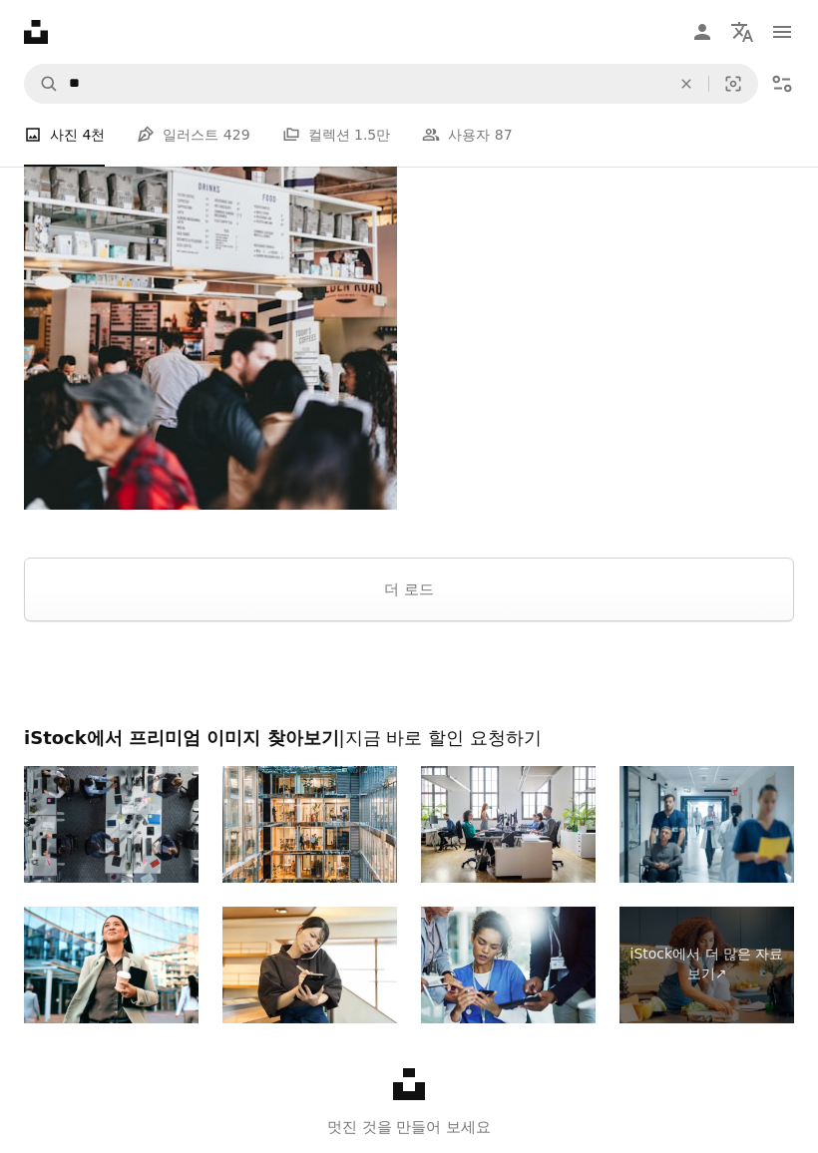
scroll to position [4258, 0]
click at [718, 549] on div at bounding box center [409, 534] width 818 height 48
click at [717, 548] on div at bounding box center [409, 534] width 818 height 48
click at [692, 589] on button "더 로드" at bounding box center [409, 590] width 770 height 64
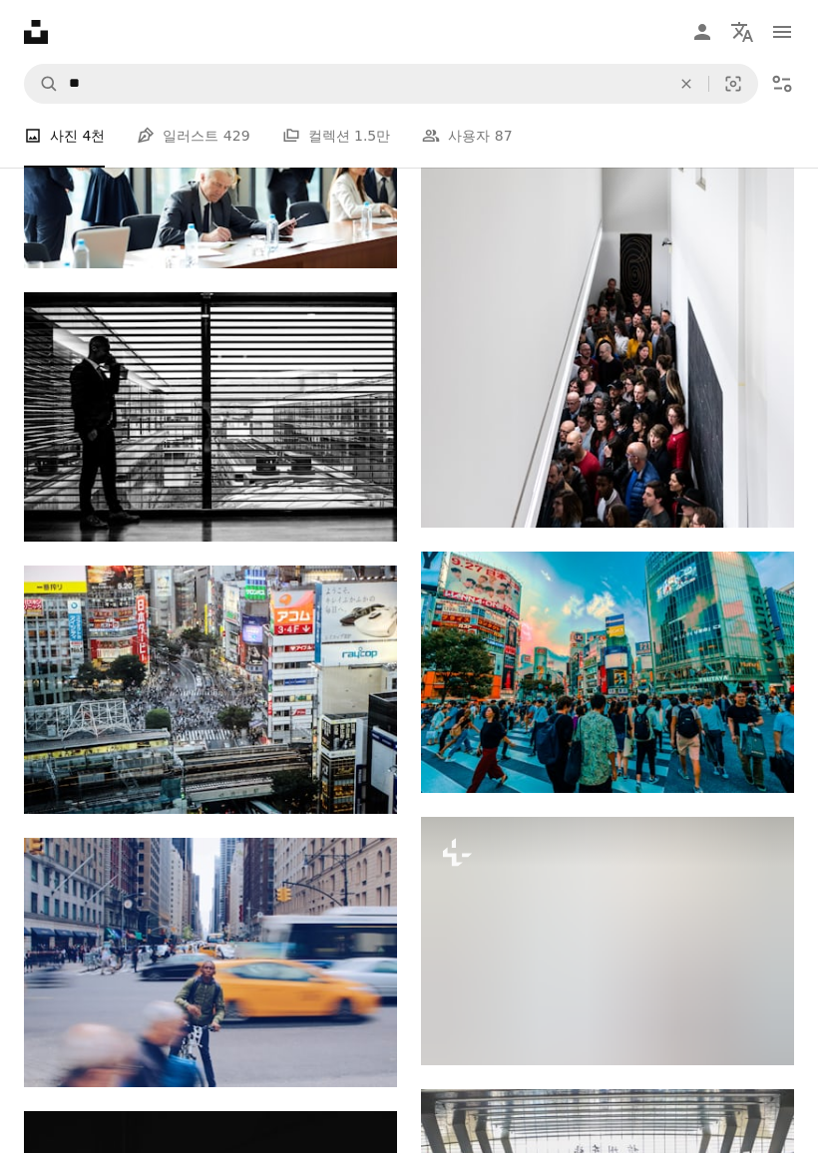
scroll to position [6943, 0]
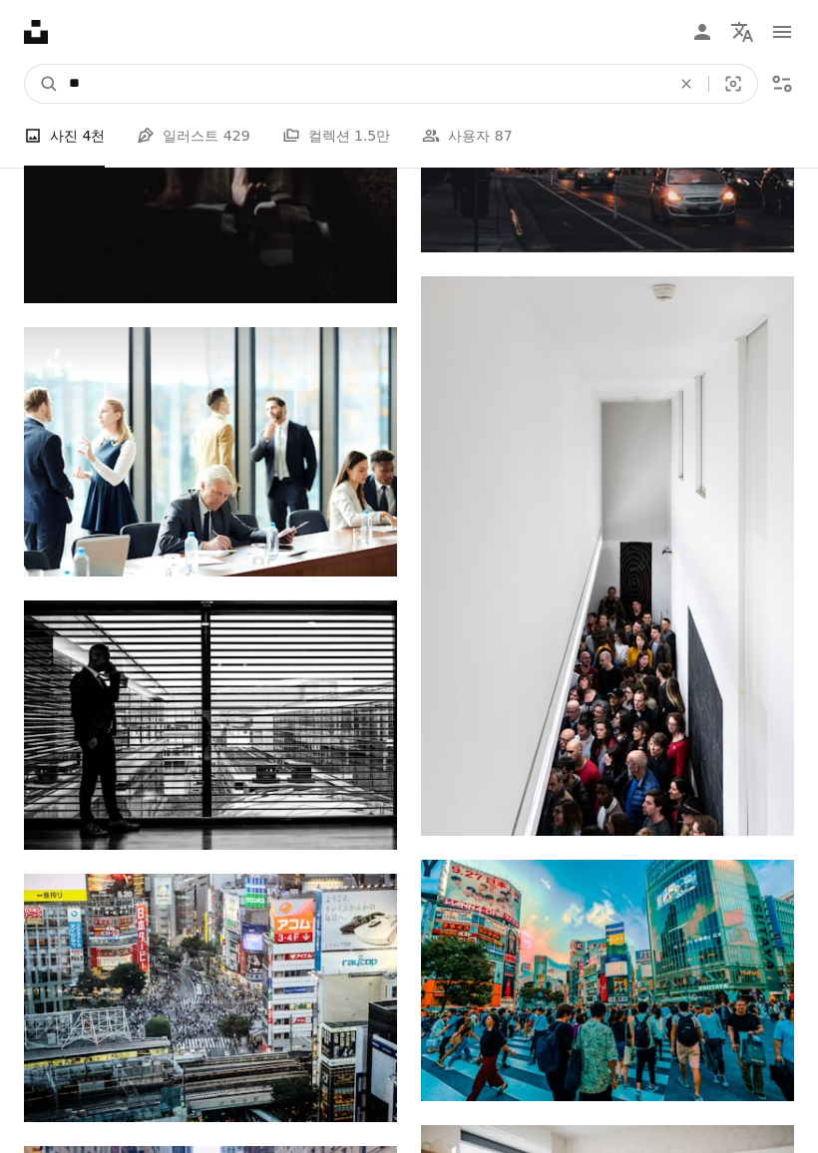
click at [517, 88] on input "**" at bounding box center [362, 84] width 606 height 38
click at [574, 88] on input "**" at bounding box center [362, 84] width 606 height 38
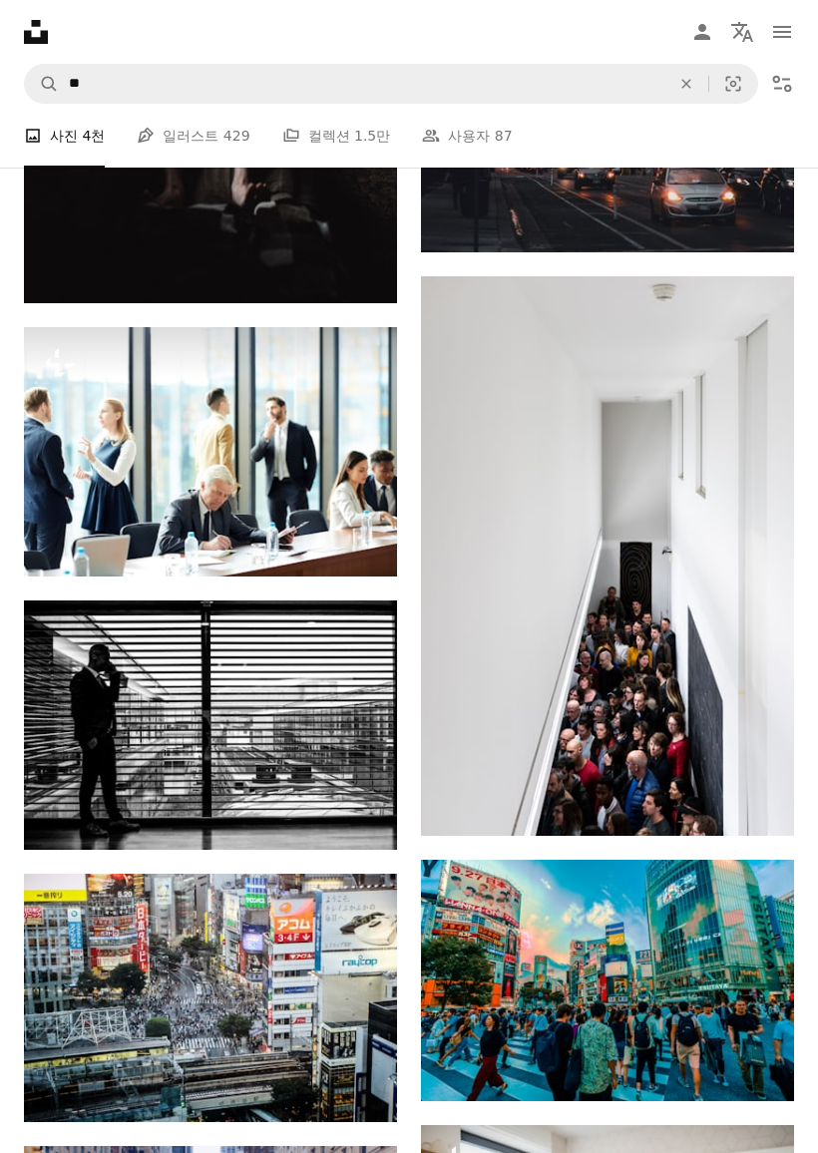
click at [678, 88] on icon "An X shape" at bounding box center [686, 84] width 44 height 16
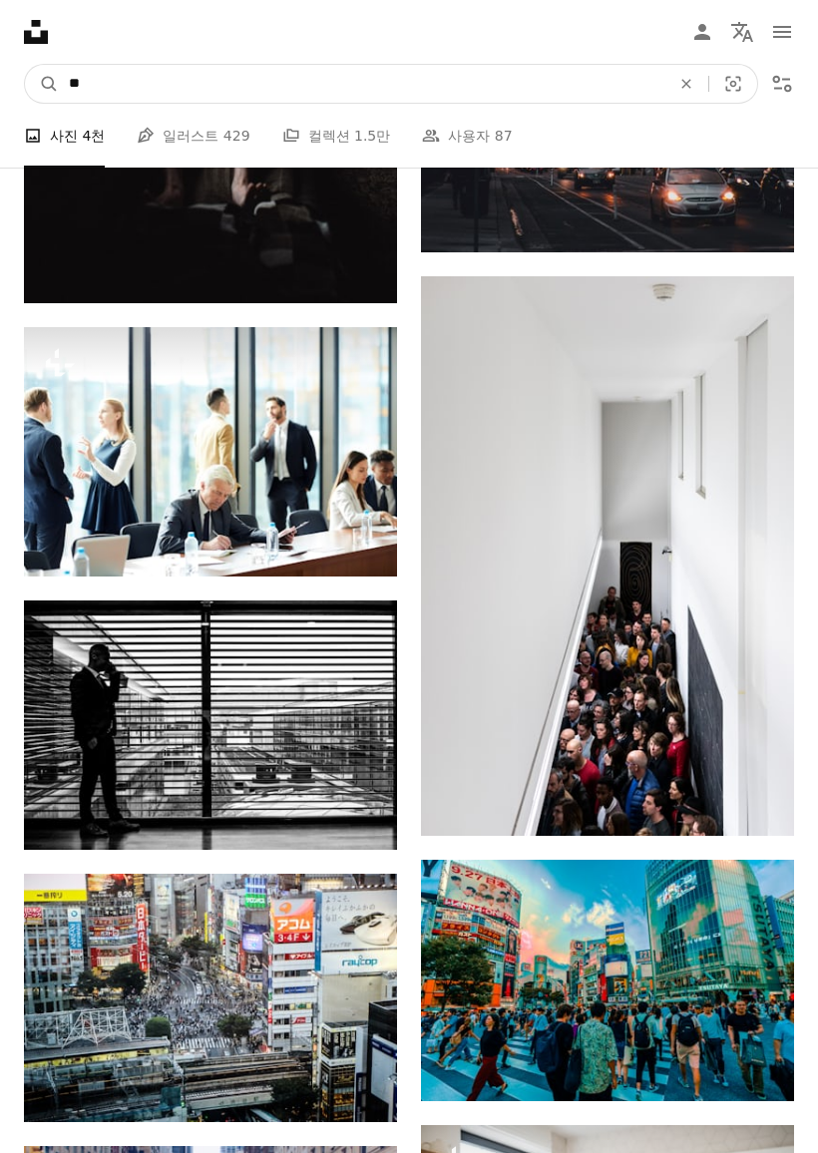
type input "**"
click at [42, 84] on button "A magnifying glass" at bounding box center [42, 84] width 34 height 38
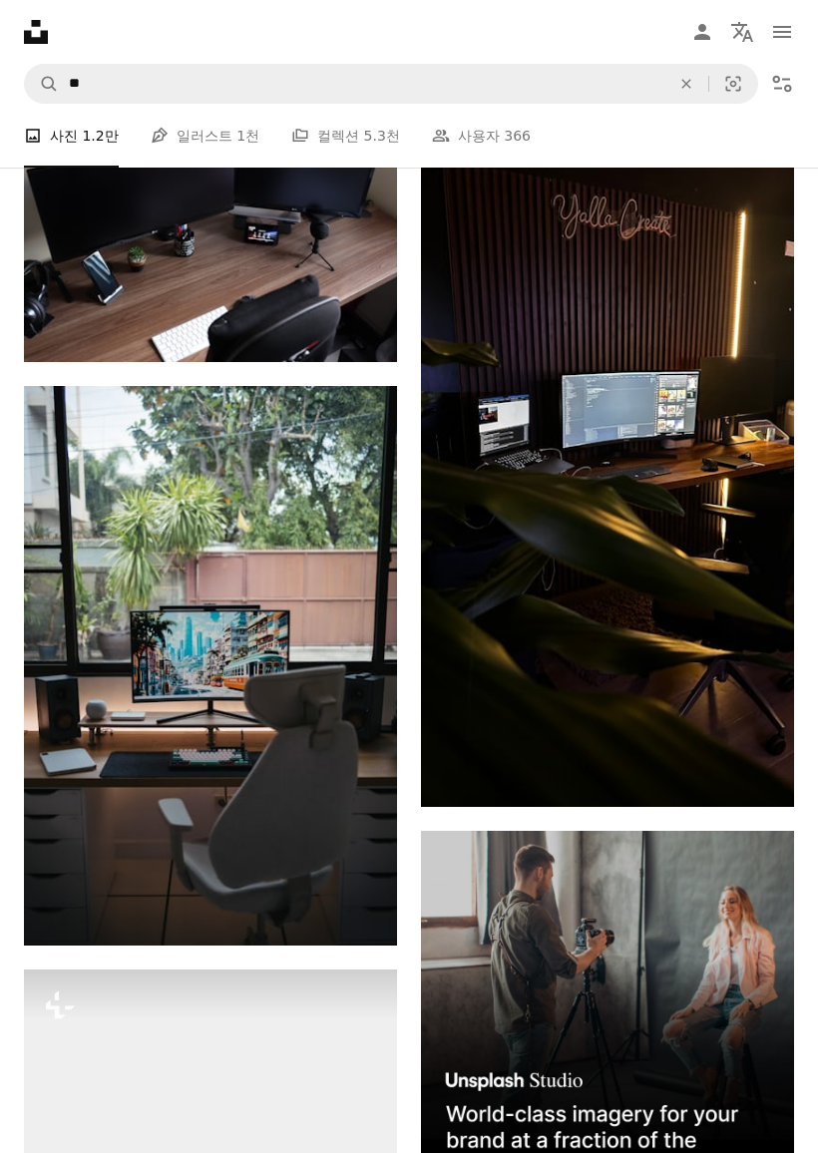
scroll to position [8235, 0]
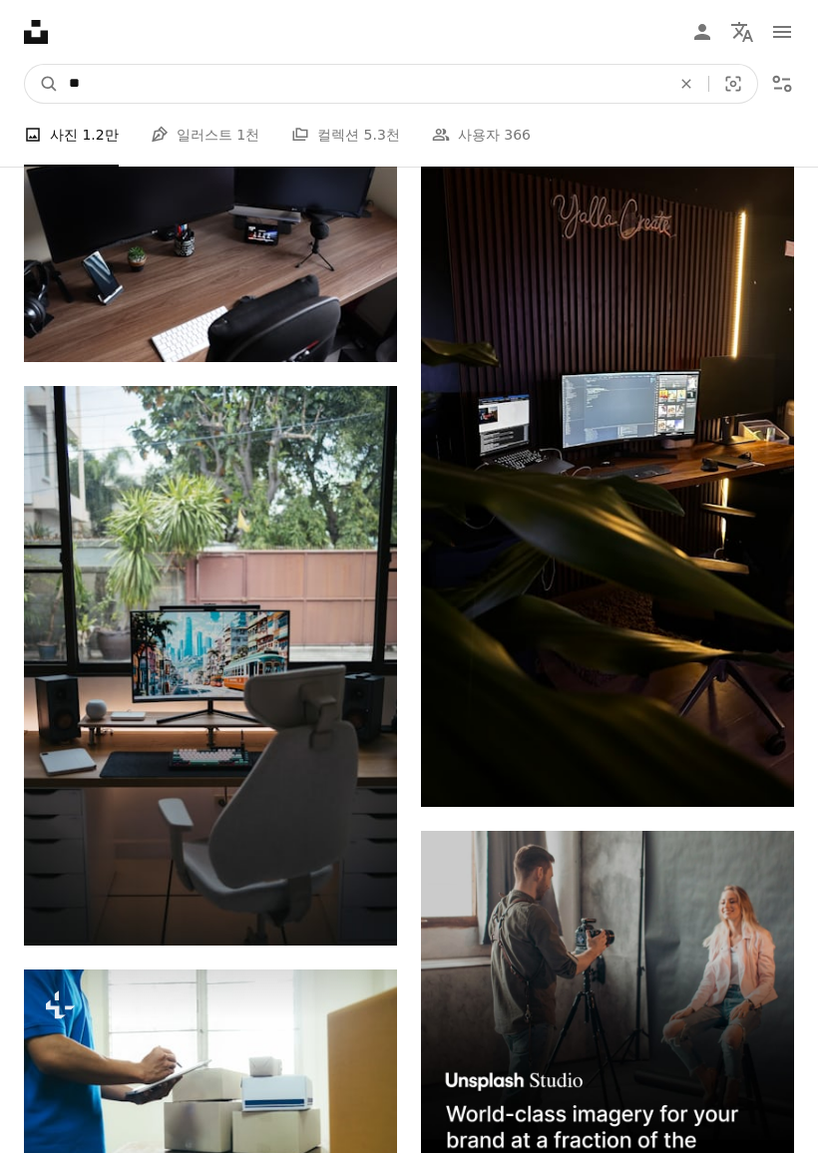
click at [469, 100] on input "**" at bounding box center [362, 84] width 606 height 38
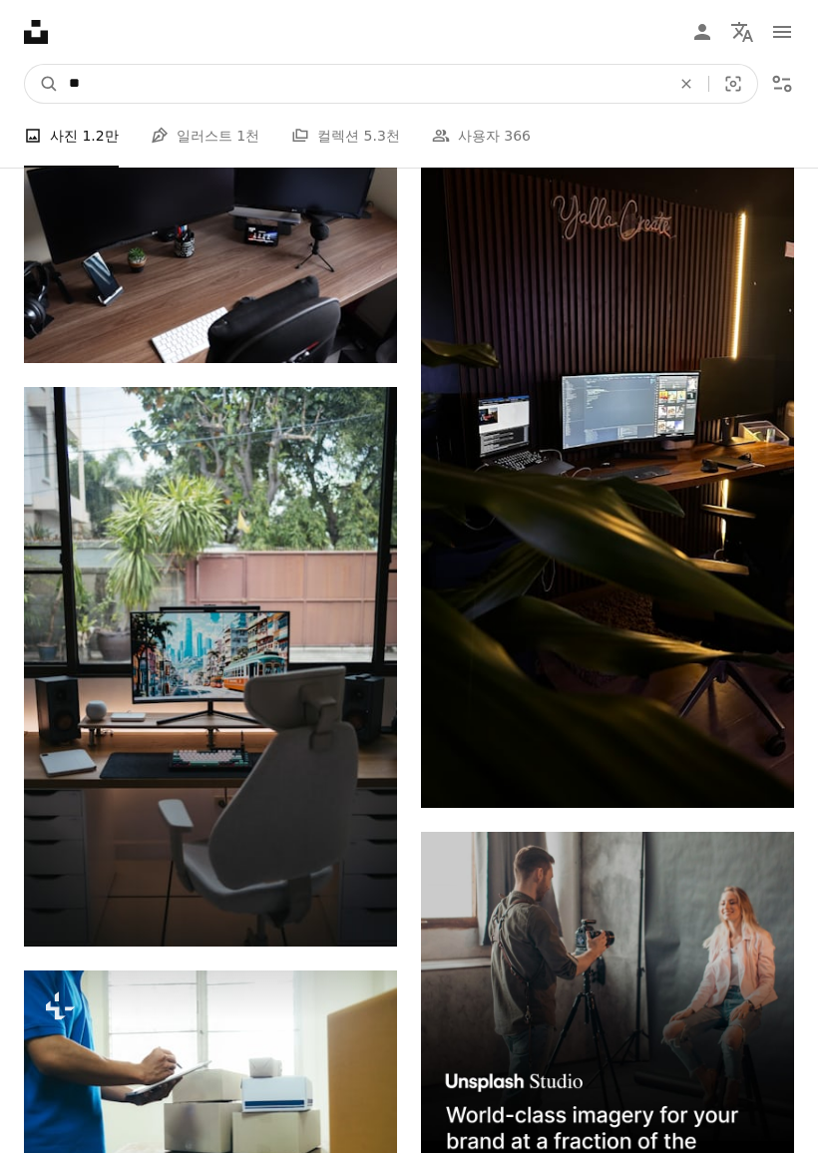
type input "*"
type input "*****"
click at [42, 83] on button "A magnifying glass" at bounding box center [42, 84] width 34 height 38
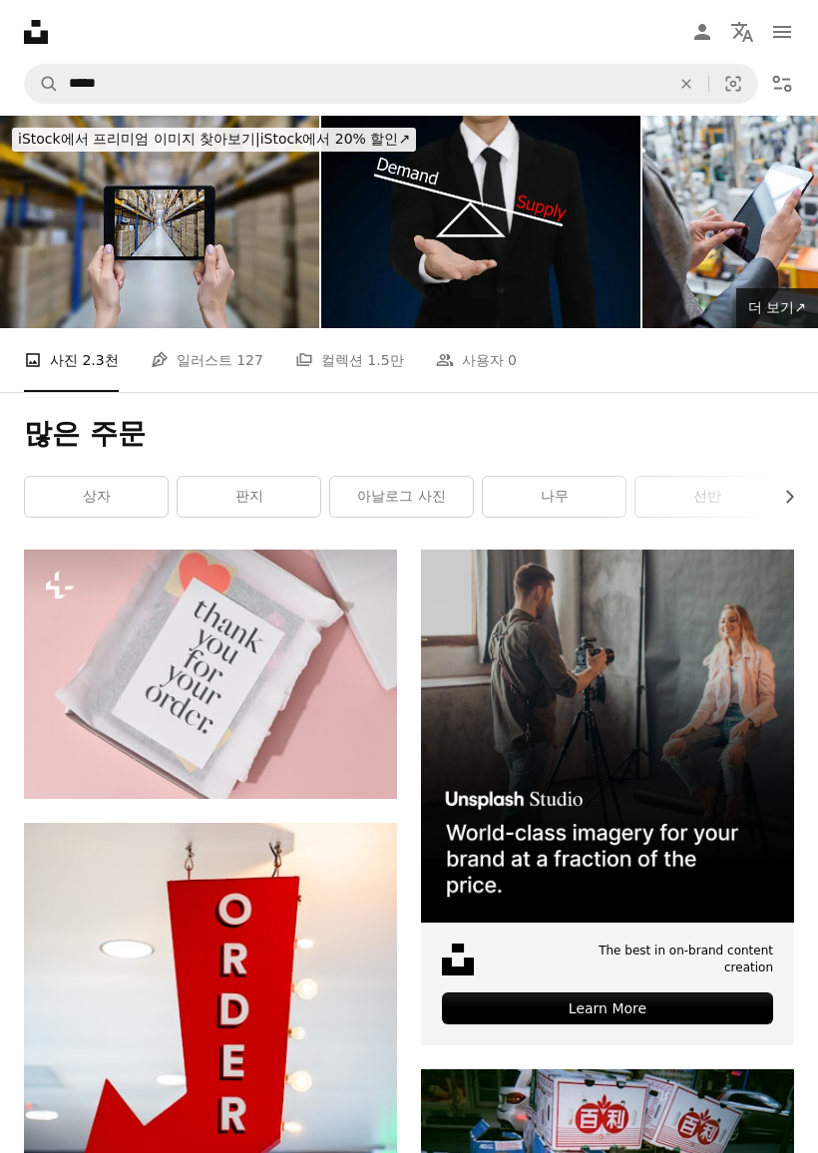
click at [198, 364] on link "Pen Tool 일러스트 127" at bounding box center [207, 360] width 113 height 64
